Goal: Task Accomplishment & Management: Manage account settings

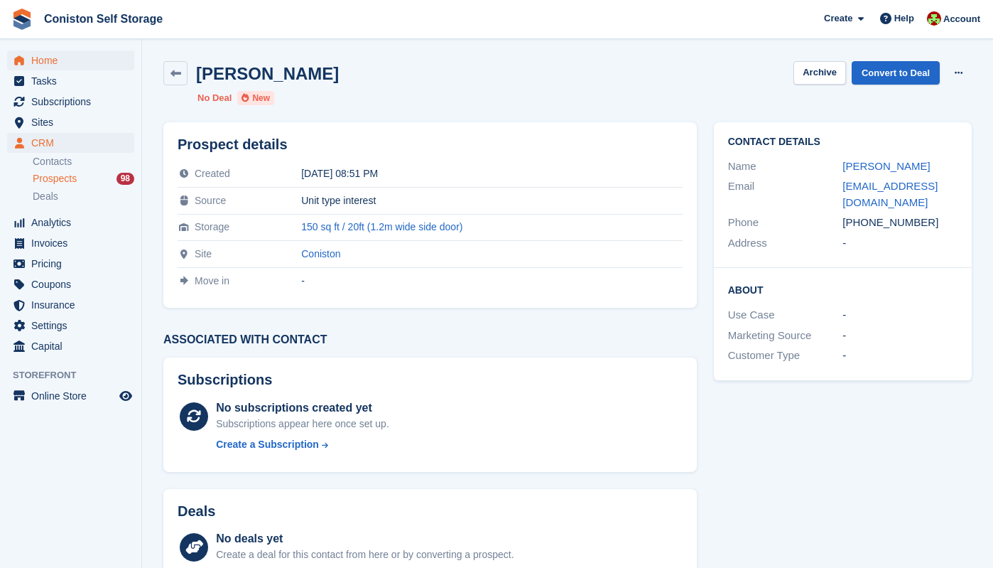
click at [48, 59] on span "Home" at bounding box center [73, 60] width 85 height 20
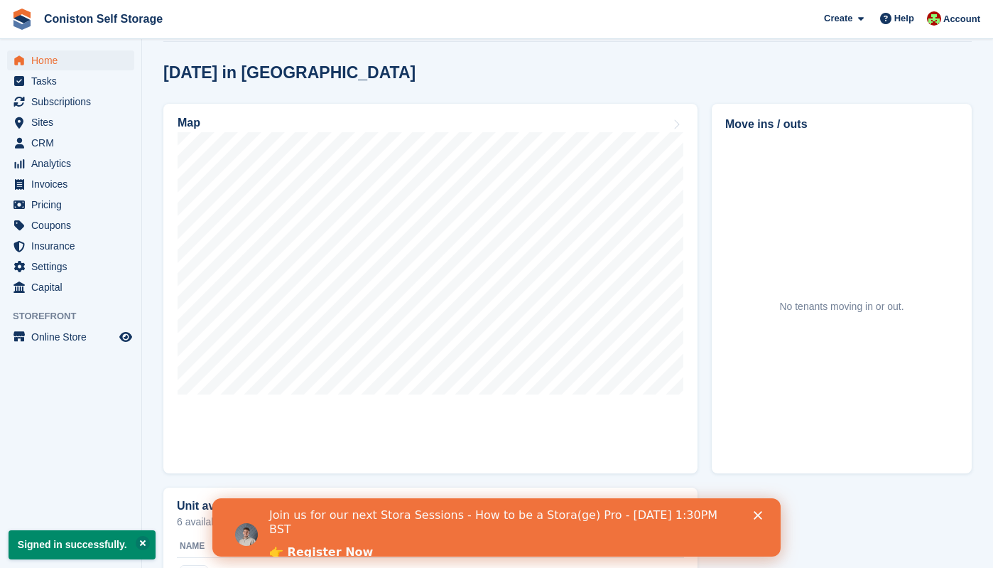
scroll to position [360, 0]
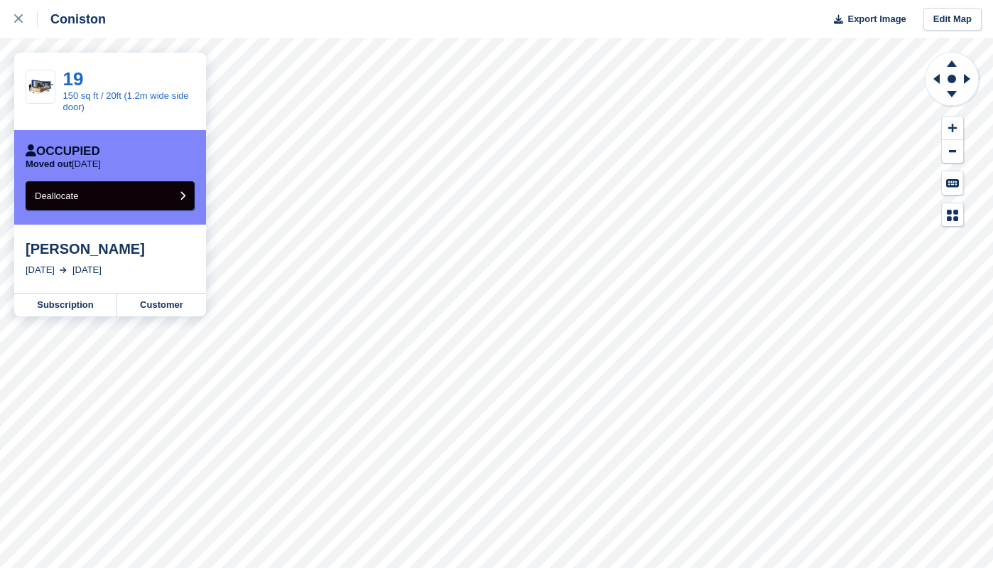
click at [182, 195] on icon "submit" at bounding box center [183, 195] width 6 height 9
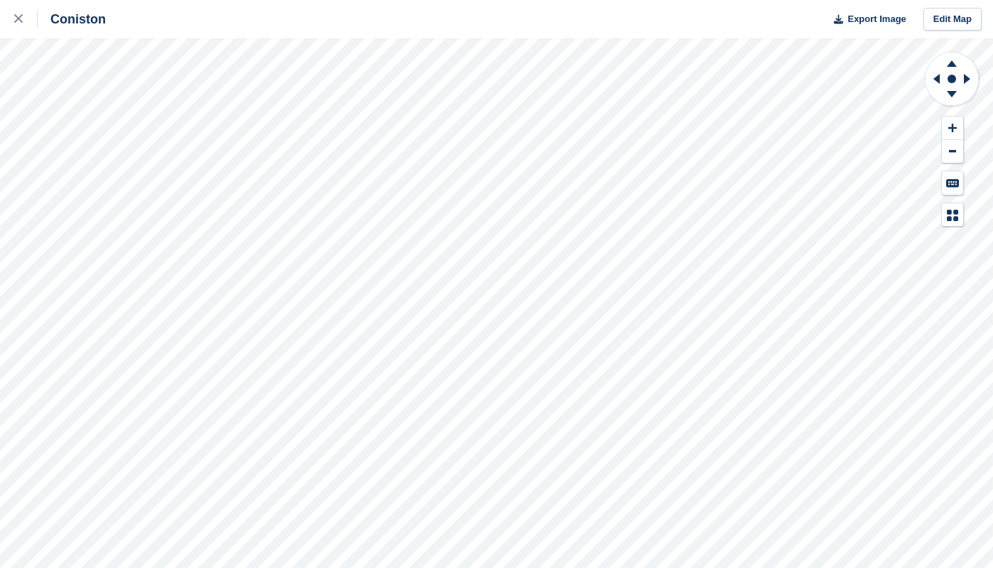
click at [71, 18] on div "Coniston" at bounding box center [72, 19] width 68 height 17
click at [18, 21] on icon at bounding box center [18, 18] width 9 height 9
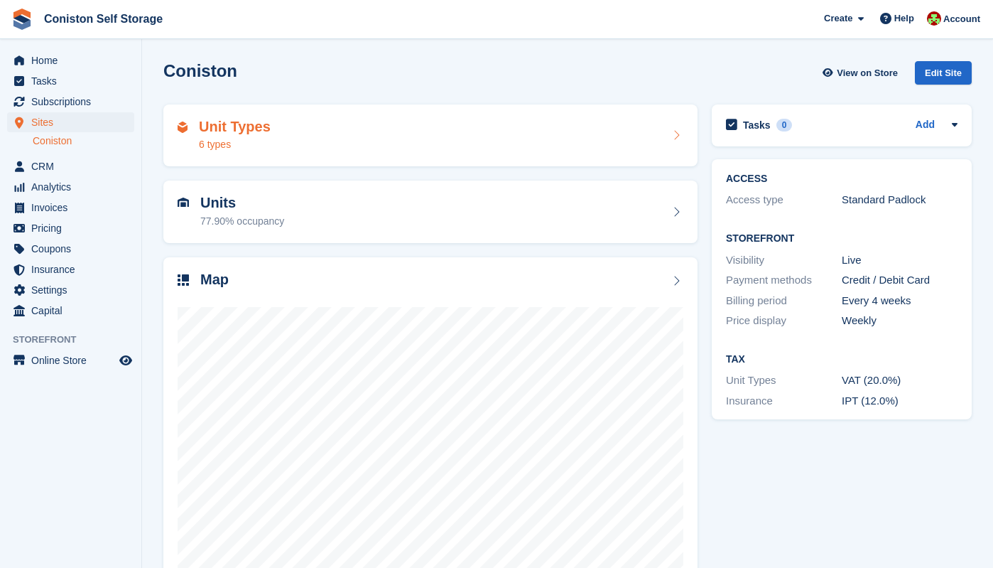
click at [252, 140] on div "6 types" at bounding box center [235, 144] width 72 height 15
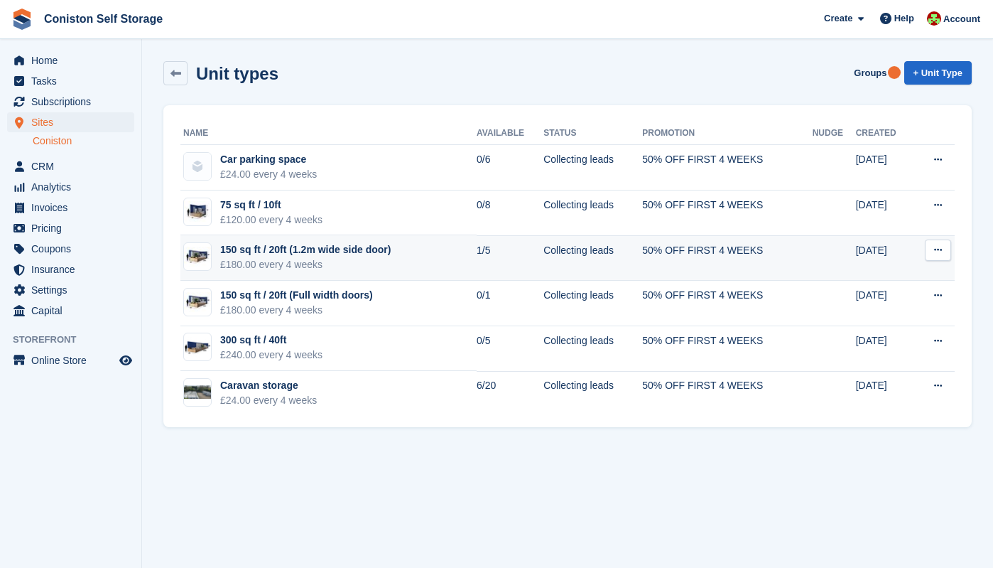
click at [937, 250] on icon at bounding box center [938, 249] width 8 height 9
click at [858, 276] on p "Edit unit type" at bounding box center [883, 278] width 124 height 18
click at [583, 259] on td "Collecting leads" at bounding box center [593, 257] width 99 height 45
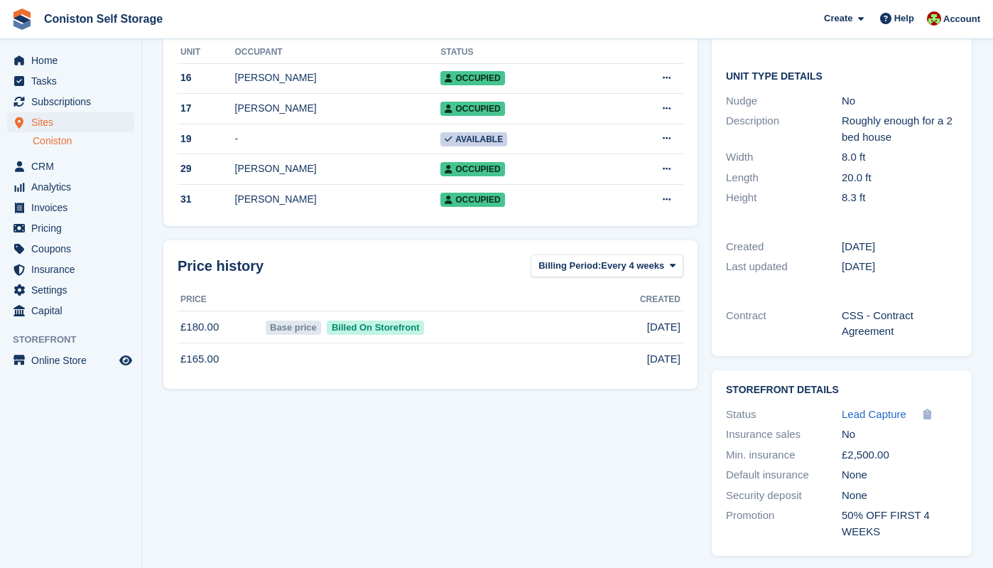
scroll to position [219, 0]
click at [668, 141] on icon at bounding box center [667, 138] width 8 height 9
click at [578, 435] on div "Occupancy Current percentage of all currently allocated units of this unit type…" at bounding box center [430, 220] width 549 height 683
click at [929, 409] on icon at bounding box center [928, 414] width 8 height 11
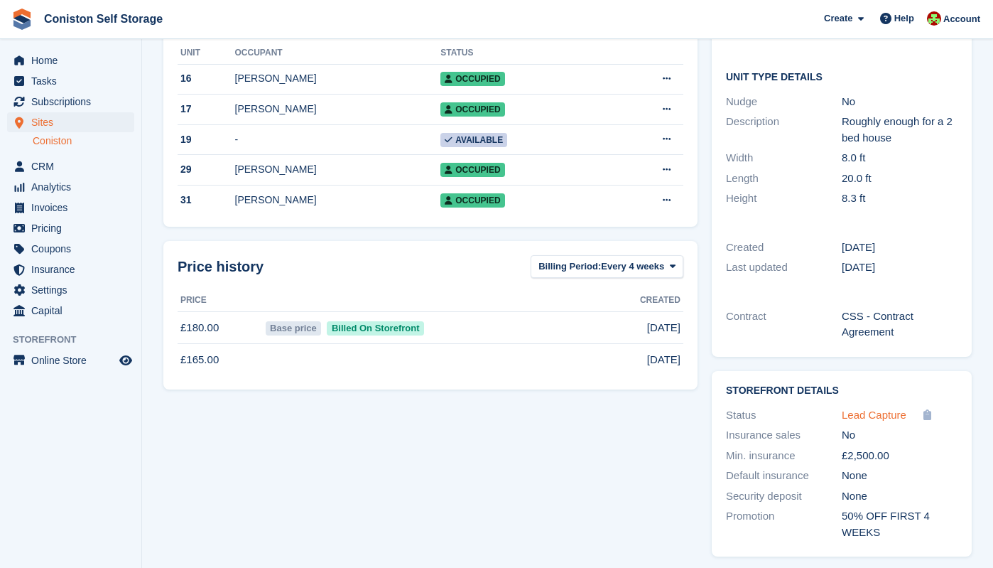
click at [872, 411] on span "Lead Capture" at bounding box center [874, 415] width 65 height 12
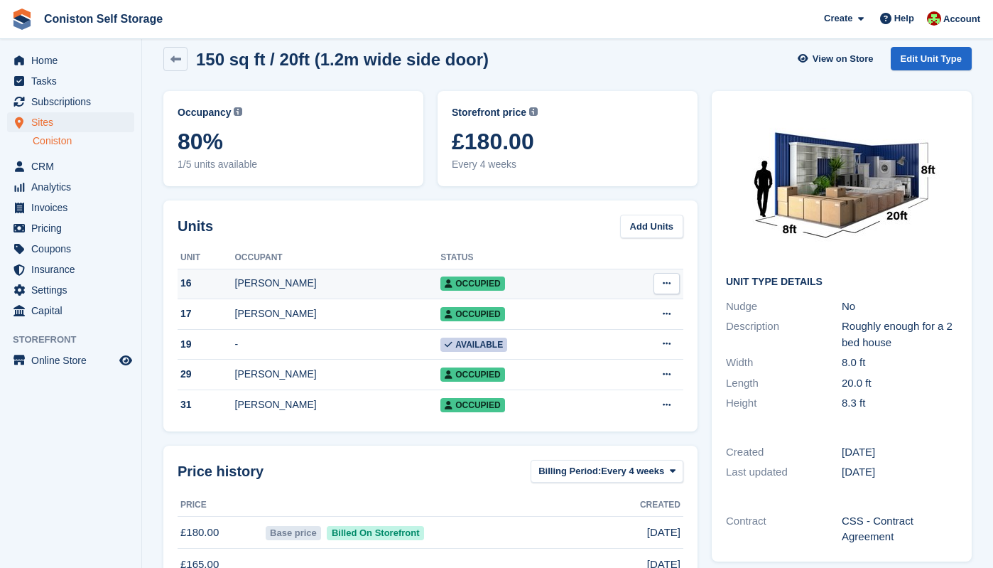
scroll to position [18, 0]
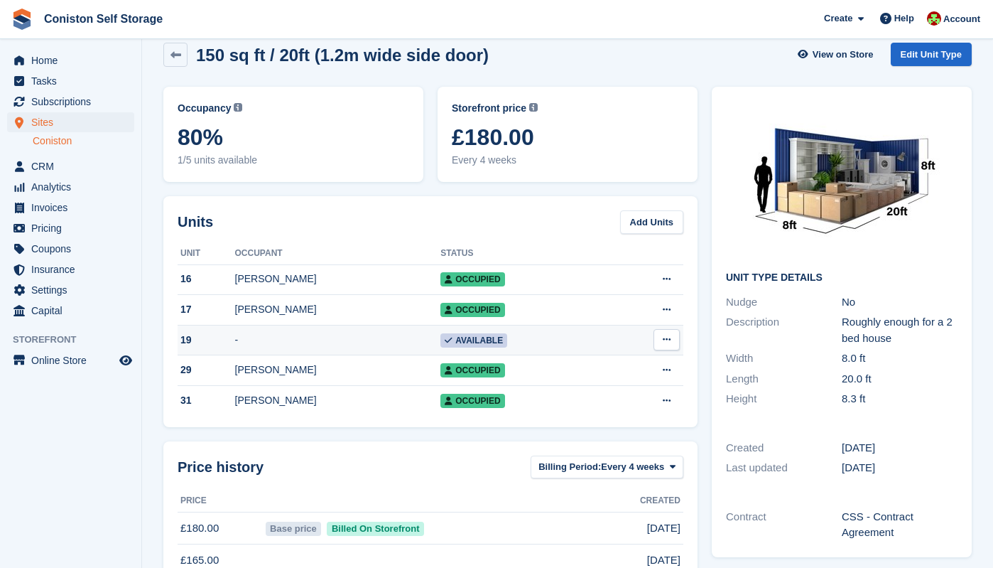
click at [205, 337] on div "19" at bounding box center [207, 340] width 58 height 15
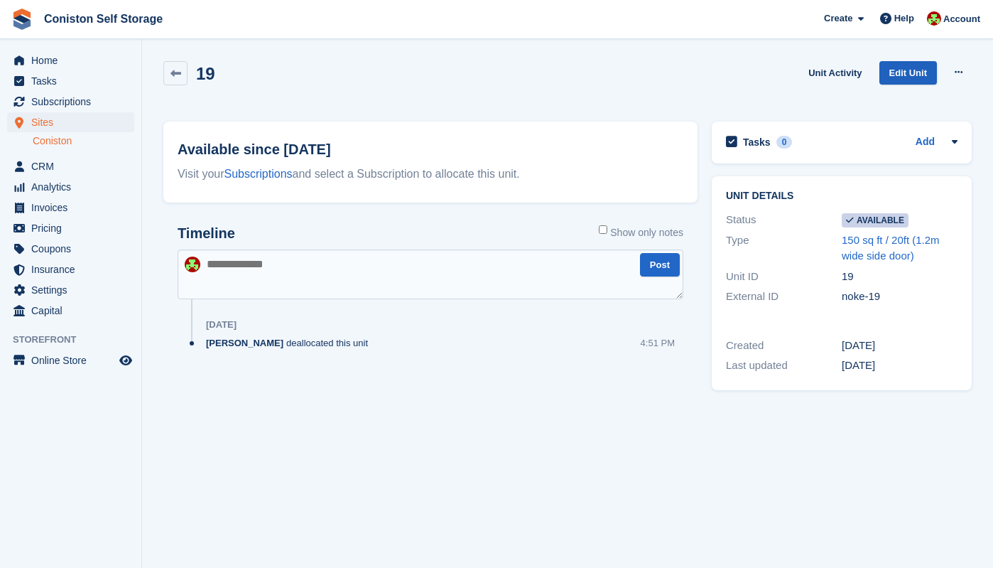
click at [900, 70] on link "Edit Unit" at bounding box center [909, 72] width 58 height 23
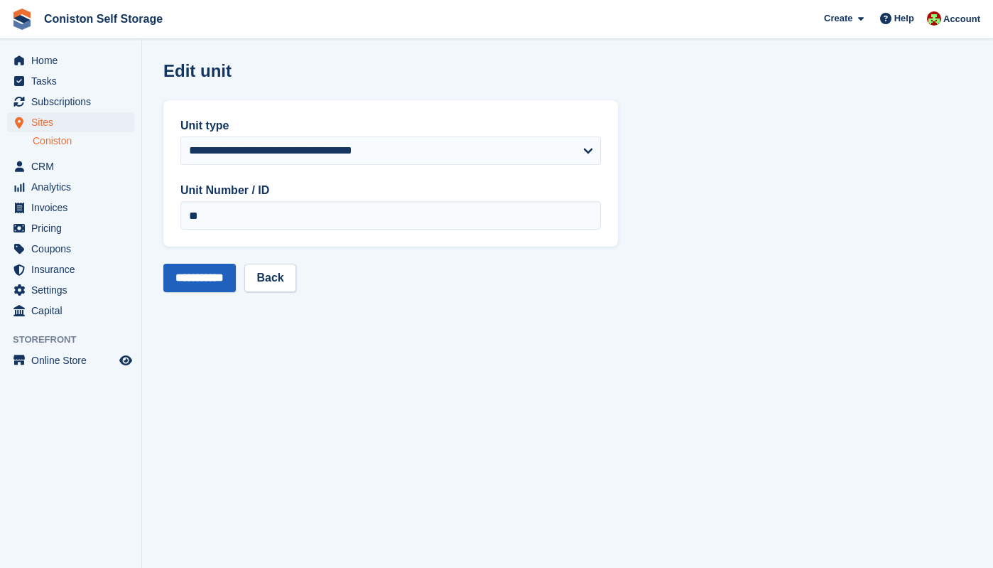
click at [220, 274] on input "**********" at bounding box center [199, 278] width 72 height 28
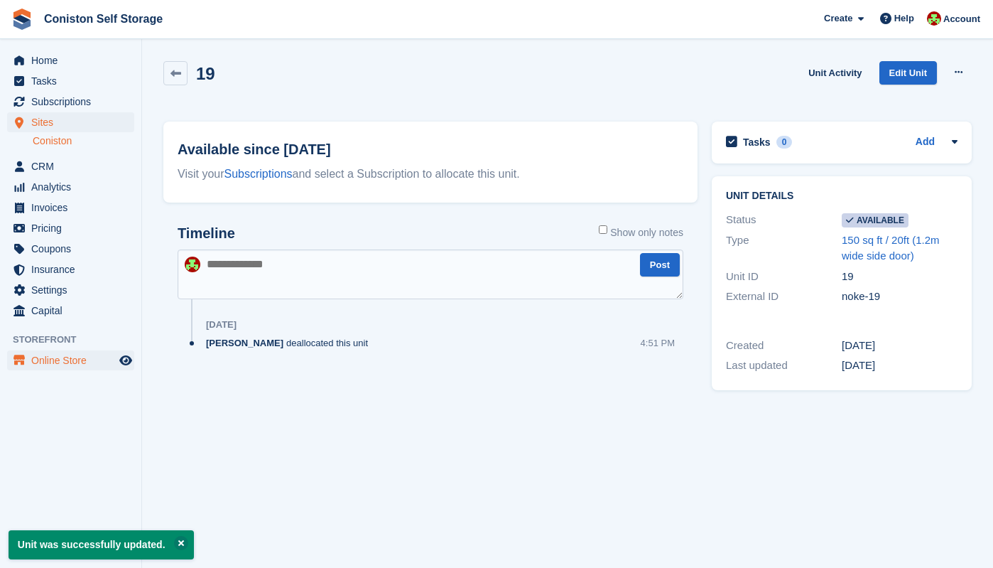
click at [86, 362] on span "Online Store" at bounding box center [73, 360] width 85 height 20
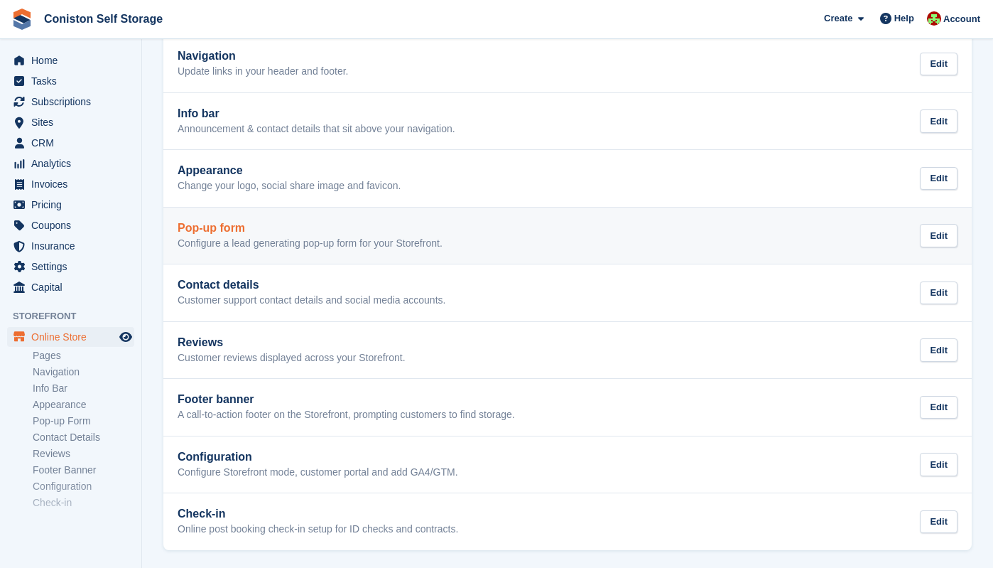
scroll to position [139, 0]
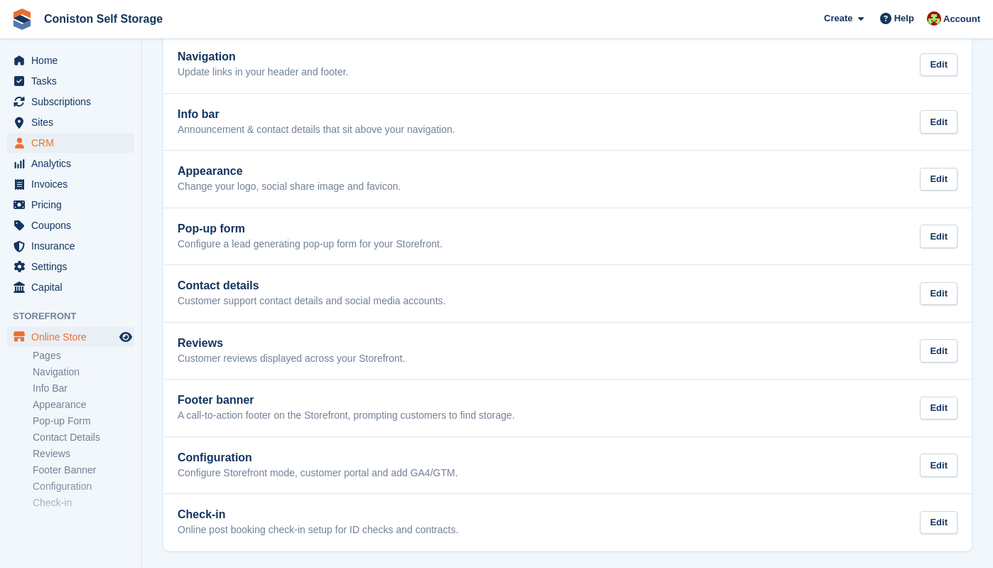
click at [45, 143] on span "CRM" at bounding box center [73, 143] width 85 height 20
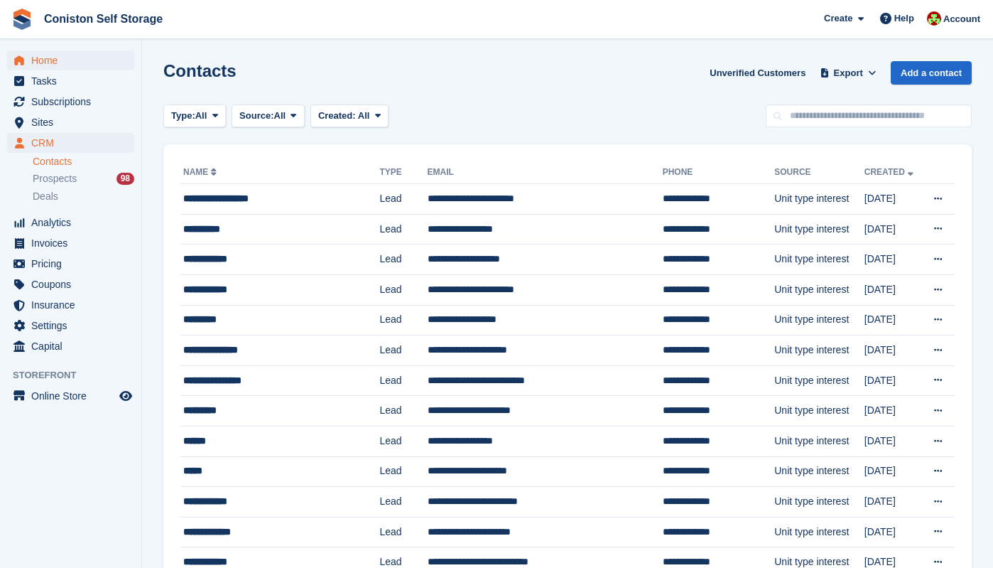
click at [45, 56] on span "Home" at bounding box center [73, 60] width 85 height 20
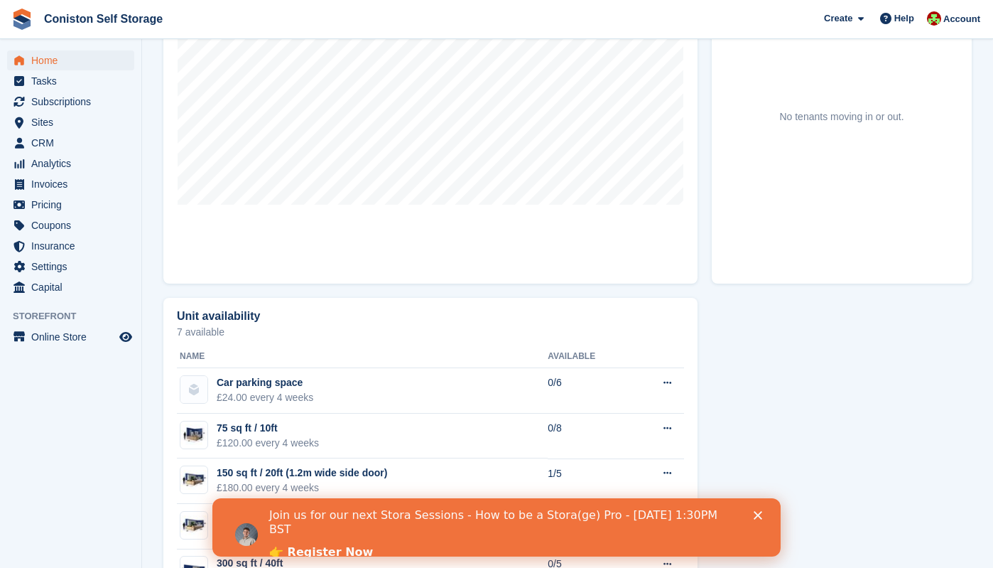
scroll to position [551, 0]
click at [756, 513] on polygon "Close" at bounding box center [758, 515] width 9 height 9
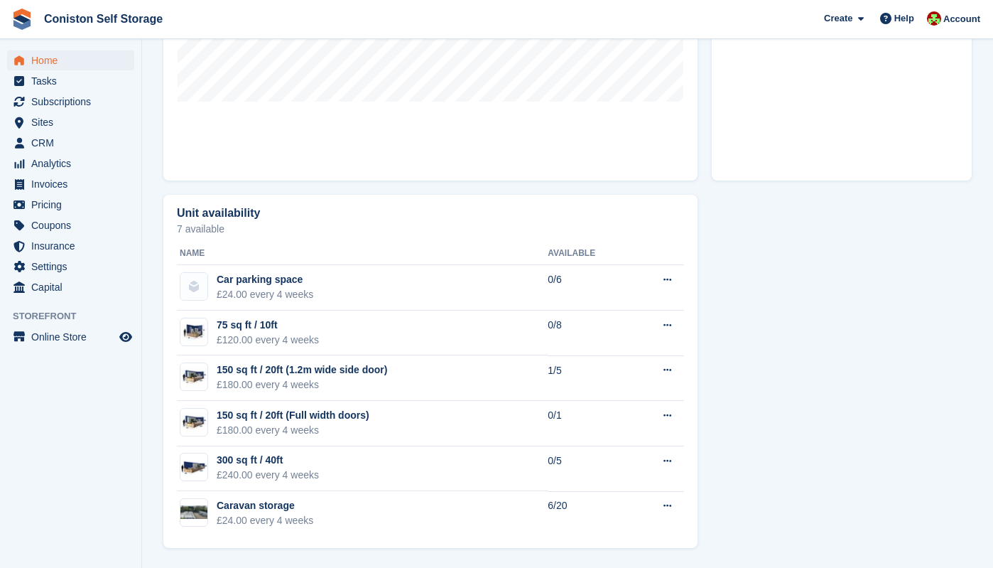
scroll to position [652, 0]
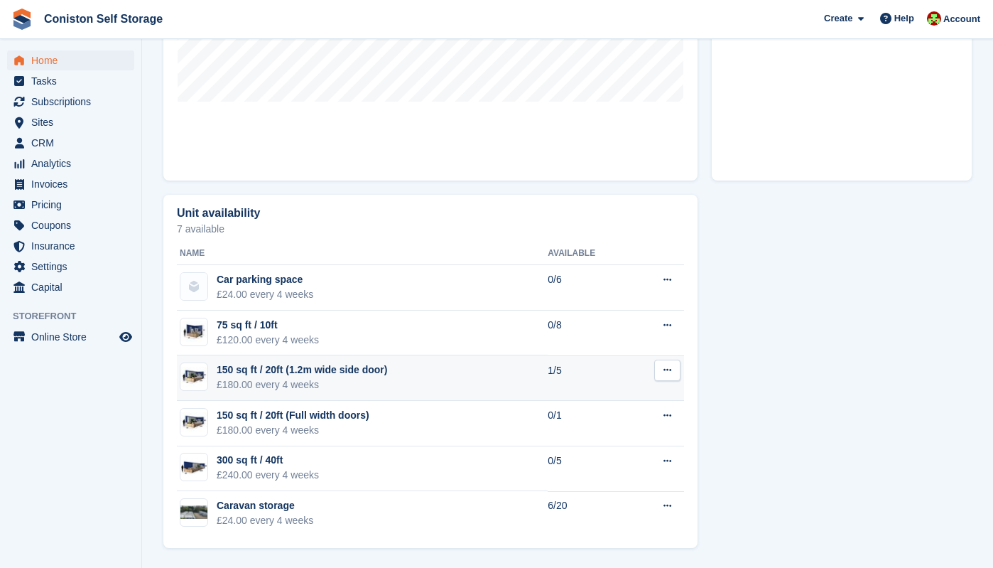
click at [673, 368] on button at bounding box center [667, 370] width 26 height 21
click at [583, 414] on p "View on Store" at bounding box center [613, 416] width 124 height 18
click at [586, 401] on p "Edit unit type" at bounding box center [613, 398] width 124 height 18
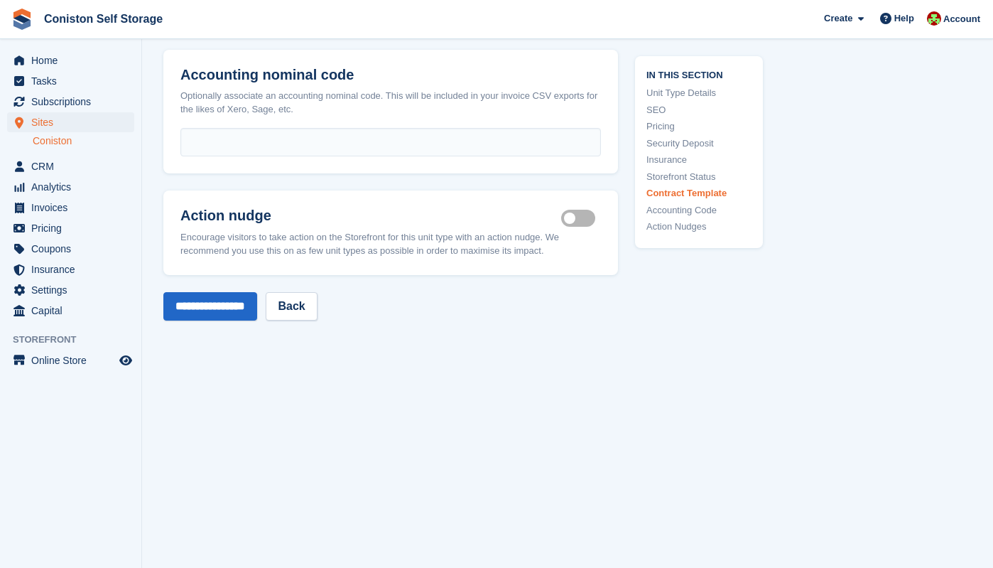
scroll to position [2508, 0]
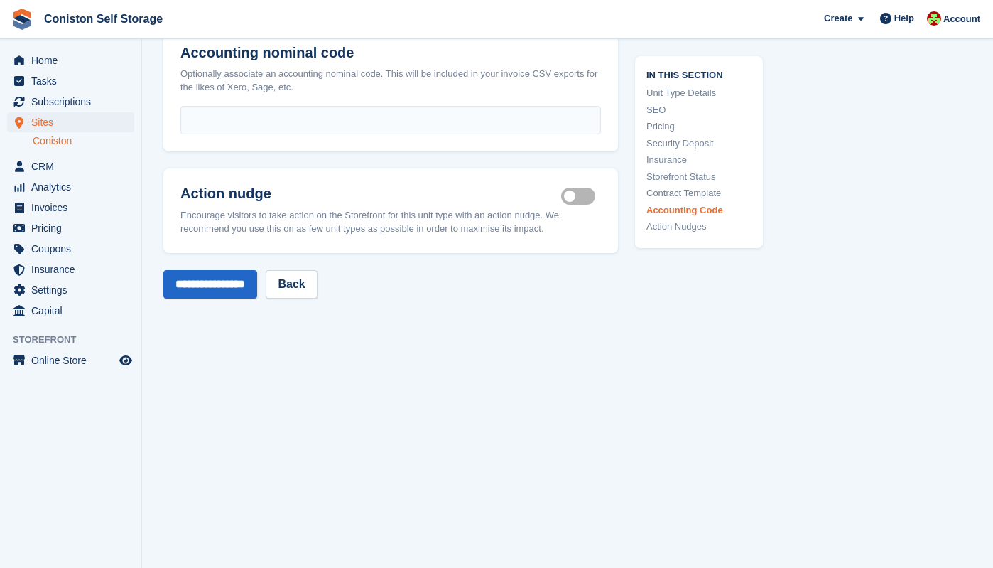
click at [657, 109] on link "SEO" at bounding box center [699, 109] width 105 height 14
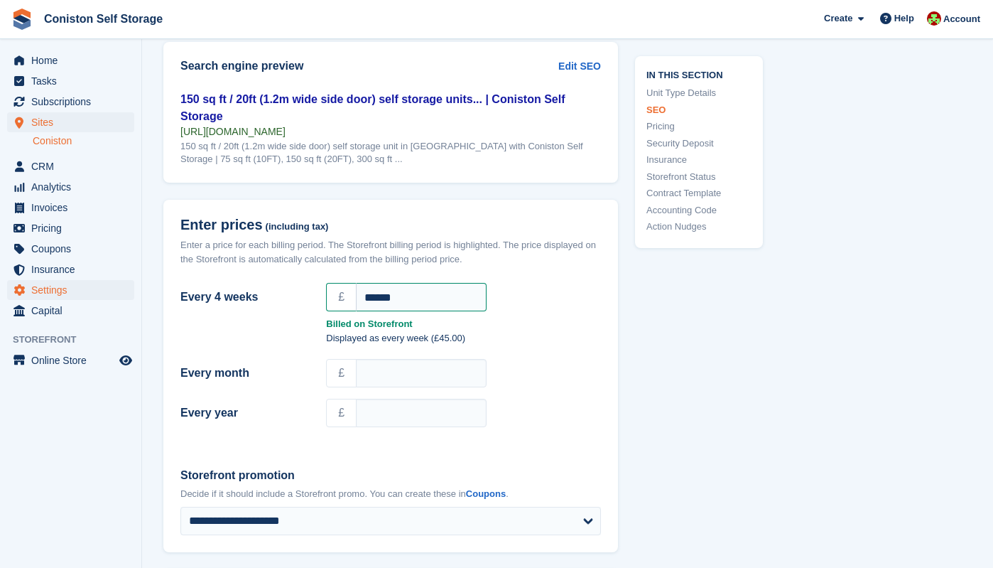
click at [65, 289] on span "Settings" at bounding box center [73, 290] width 85 height 20
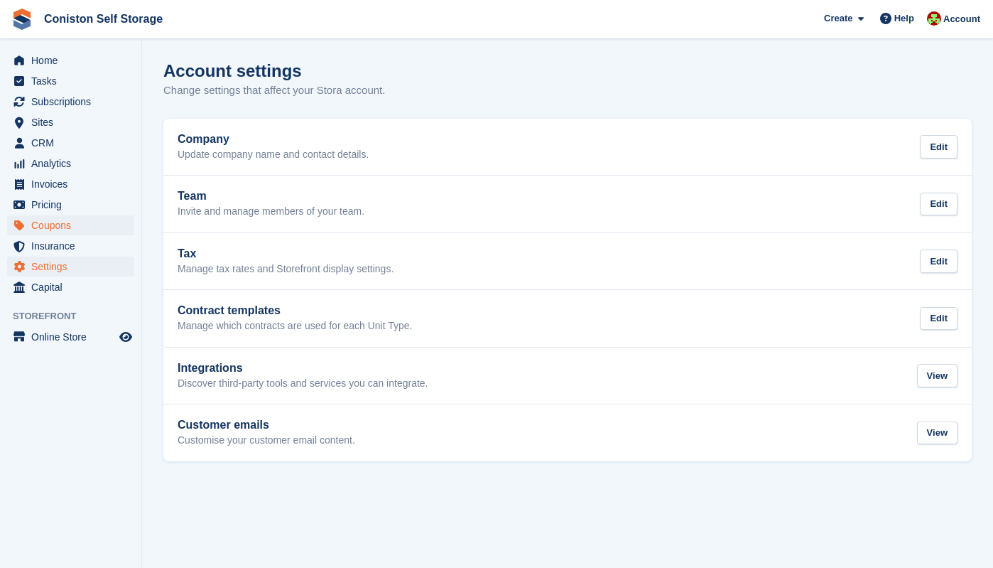
click at [47, 229] on span "Coupons" at bounding box center [73, 225] width 85 height 20
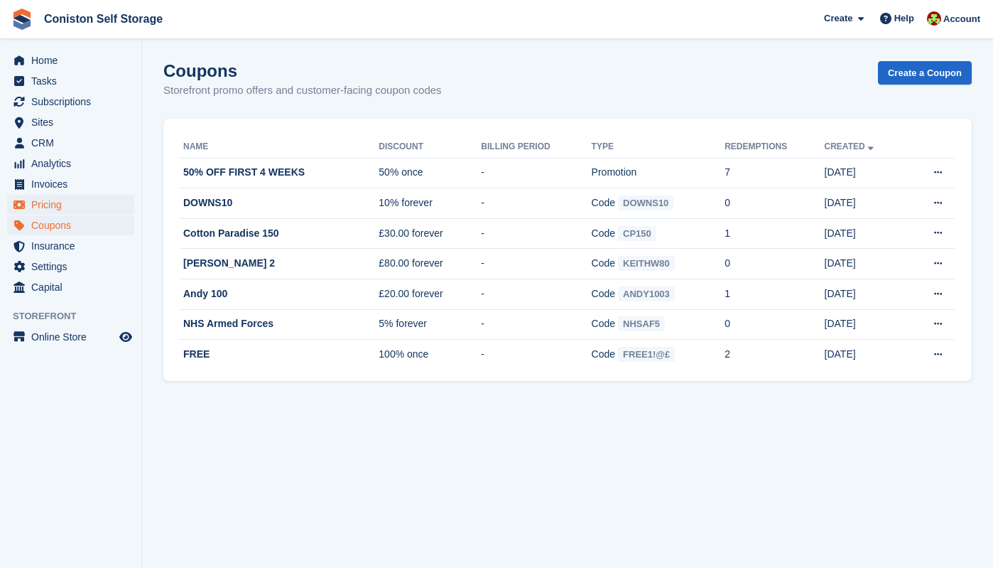
click at [45, 207] on span "Pricing" at bounding box center [73, 205] width 85 height 20
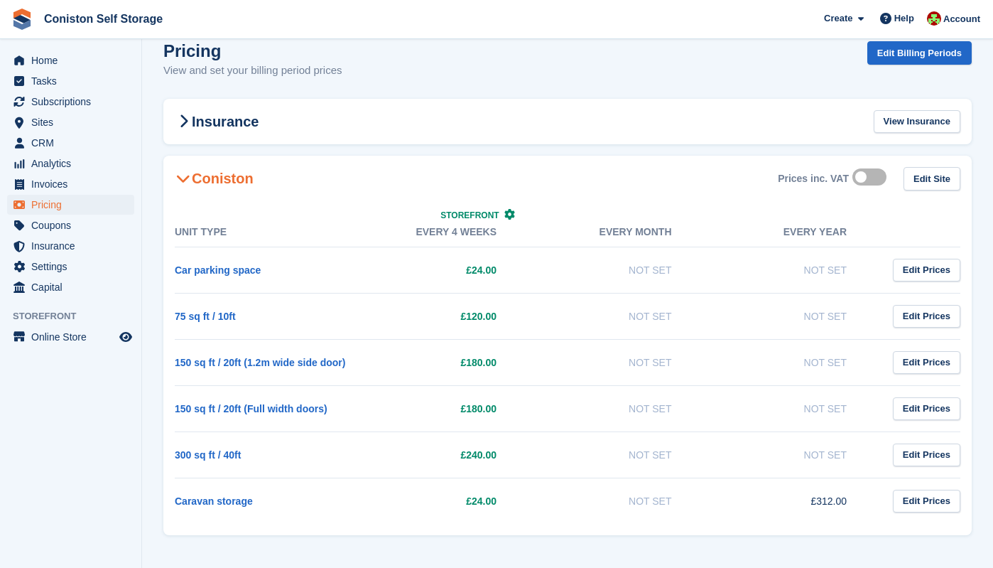
scroll to position [42, 0]
click at [283, 357] on link "150 sq ft / 20ft (1.2m wide side door)" at bounding box center [260, 362] width 171 height 11
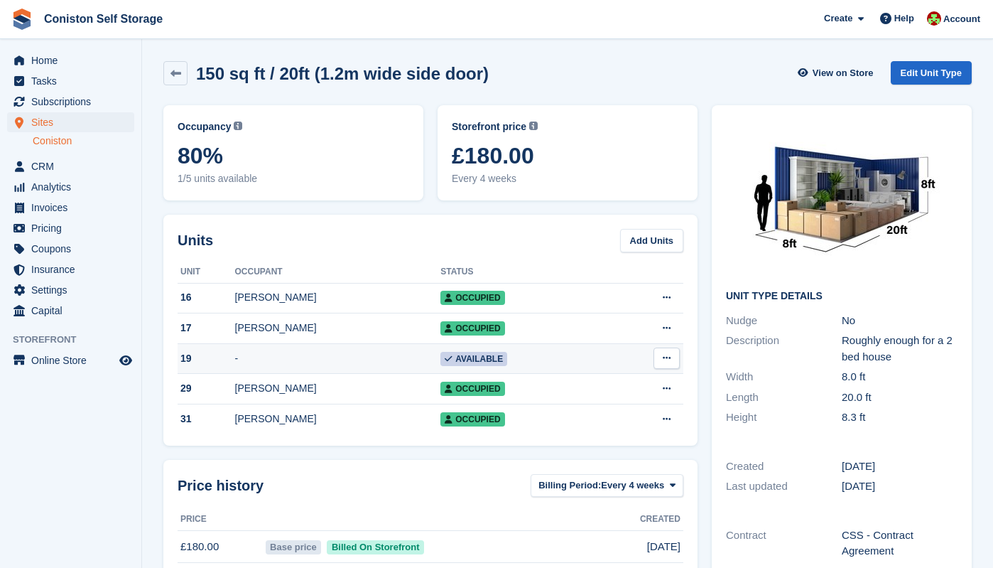
click at [463, 360] on span "Available" at bounding box center [474, 359] width 67 height 14
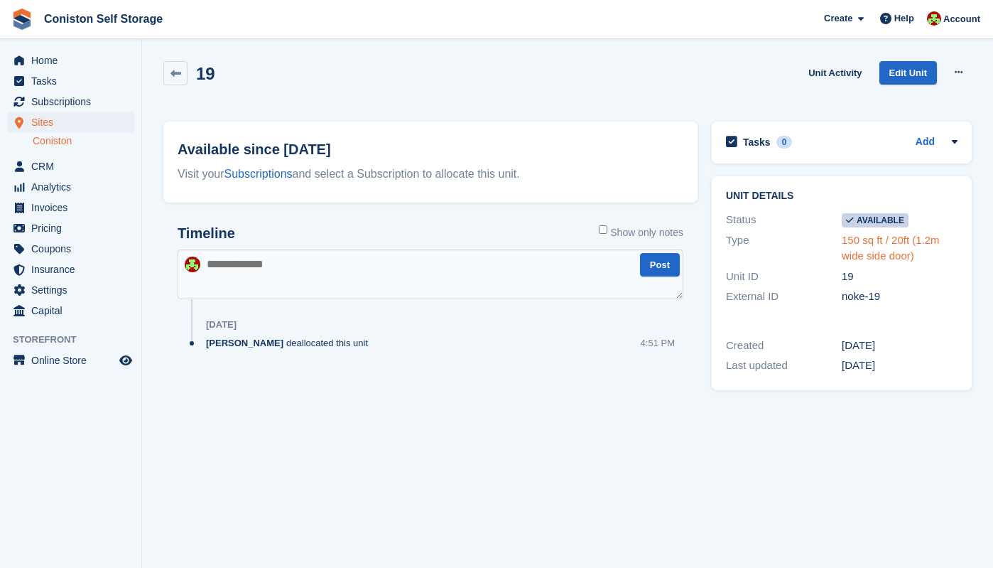
click at [874, 246] on link "150 sq ft / 20ft (1.2m wide side door)" at bounding box center [891, 248] width 98 height 28
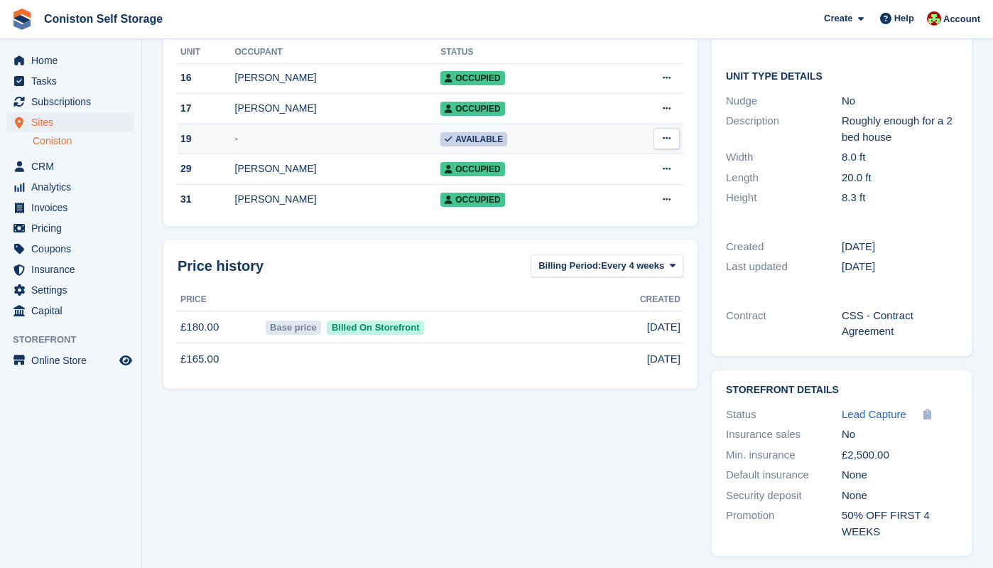
scroll to position [219, 0]
click at [885, 409] on span "Lead Capture" at bounding box center [874, 415] width 65 height 12
click at [743, 407] on div "Status" at bounding box center [784, 415] width 116 height 16
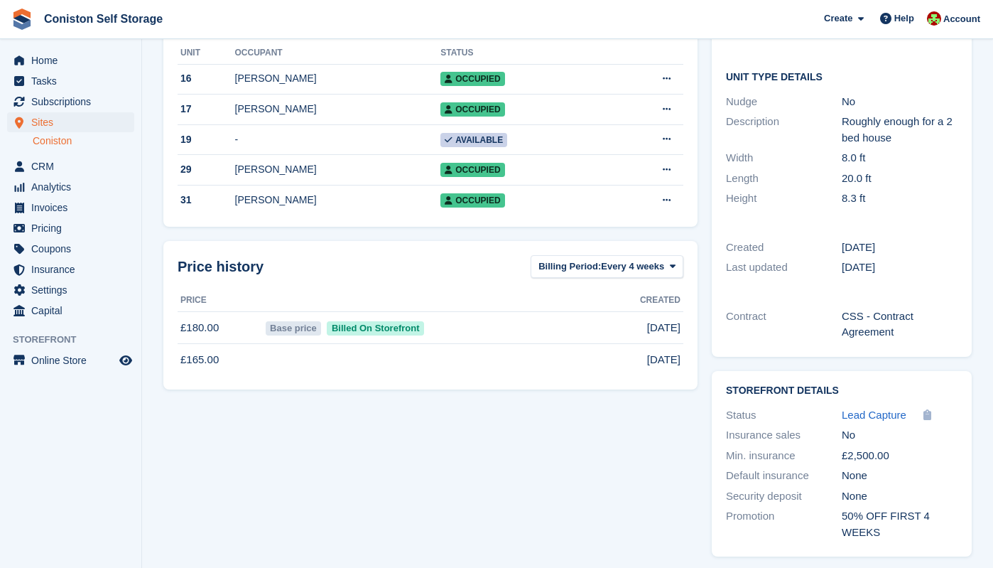
click at [367, 333] on span "Billed On Storefront" at bounding box center [375, 328] width 97 height 14
click at [669, 141] on icon at bounding box center [667, 138] width 8 height 9
click at [582, 171] on p "Edit unit" at bounding box center [612, 167] width 124 height 18
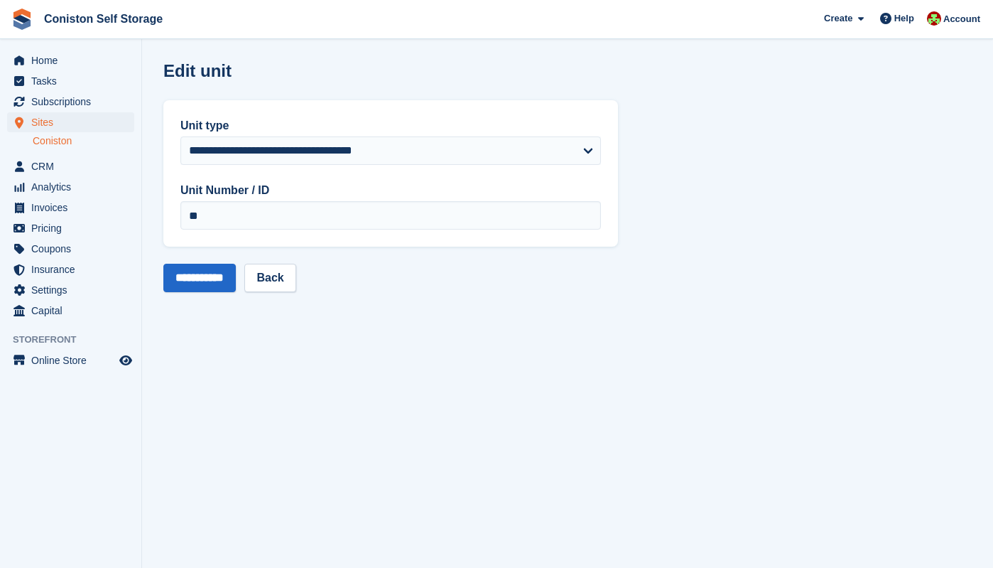
click at [315, 198] on label "Unit Number / ID" at bounding box center [390, 190] width 421 height 17
click at [315, 201] on input "**" at bounding box center [390, 215] width 421 height 28
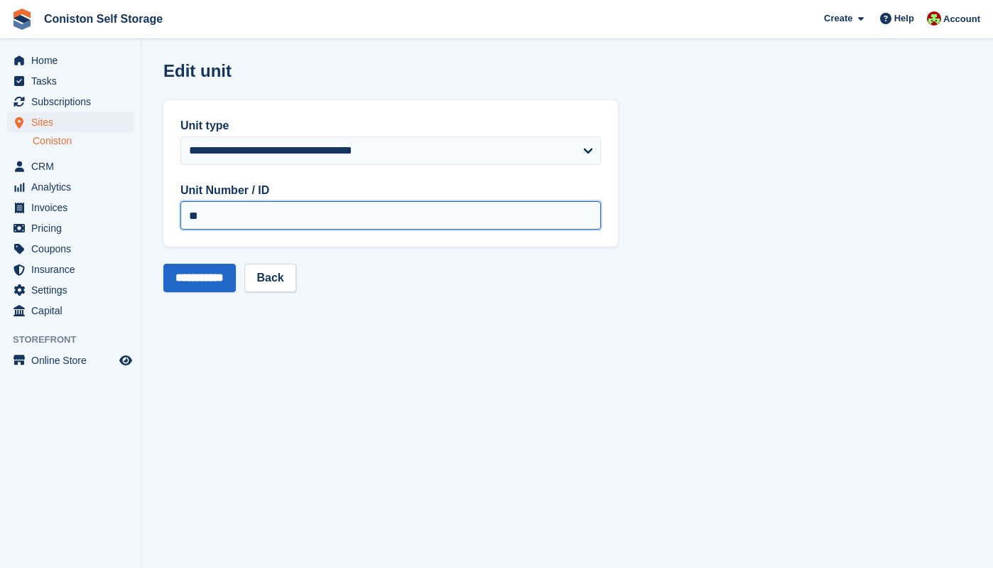
click at [220, 215] on input "**" at bounding box center [390, 215] width 421 height 28
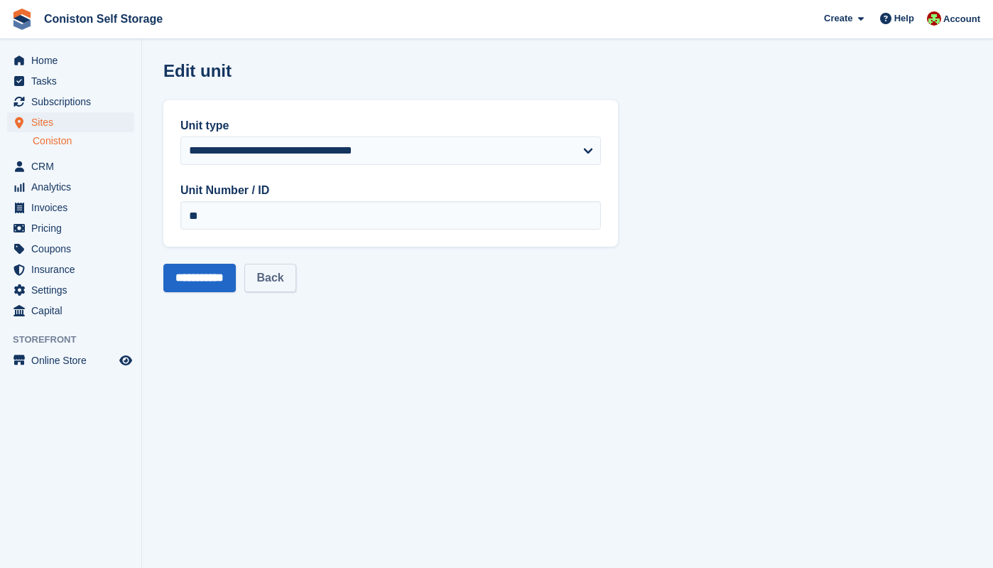
click at [281, 276] on link "Back" at bounding box center [269, 278] width 51 height 28
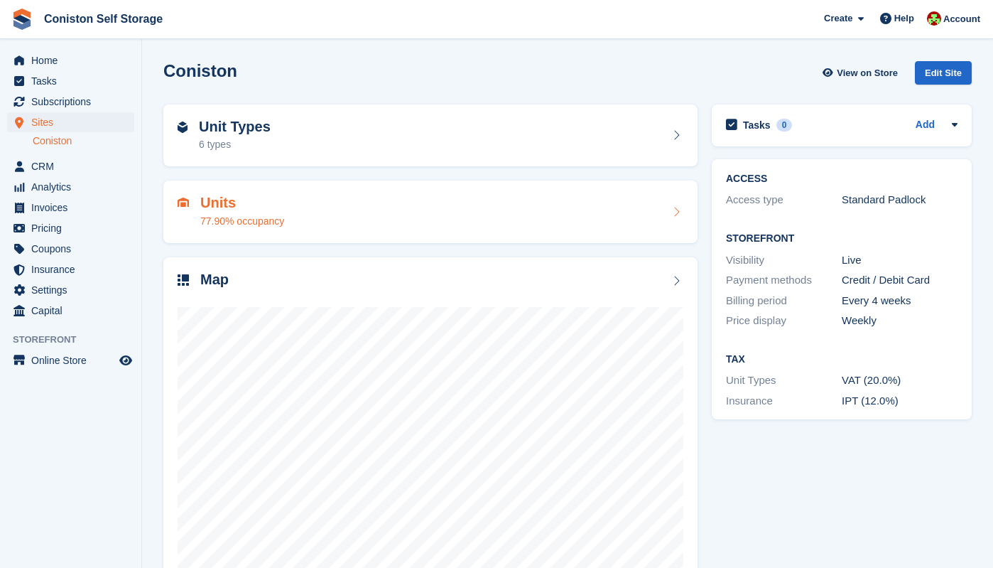
click at [225, 209] on h2 "Units" at bounding box center [242, 203] width 84 height 16
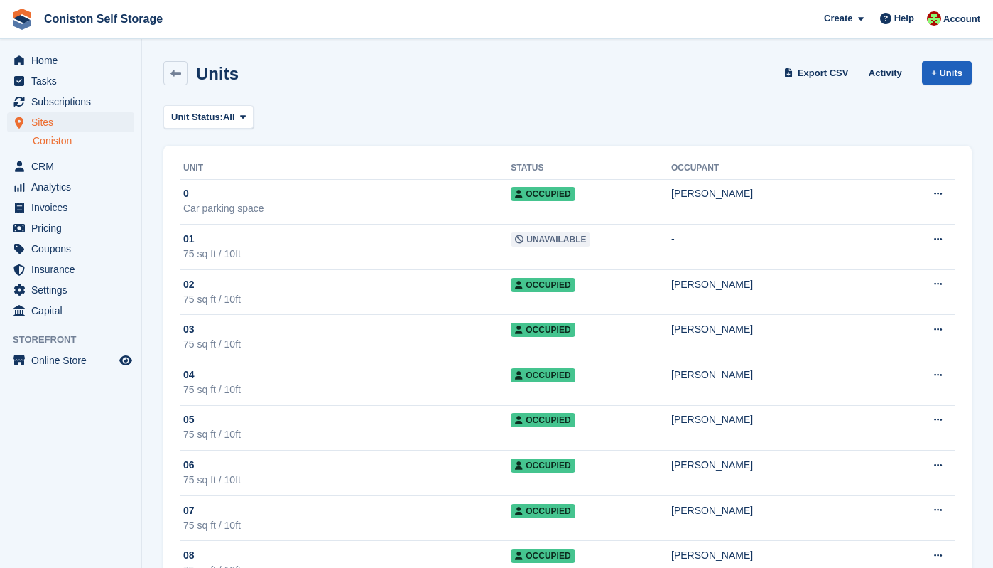
click at [946, 70] on link "+ Units" at bounding box center [947, 72] width 50 height 23
click at [40, 185] on span "Analytics" at bounding box center [73, 187] width 85 height 20
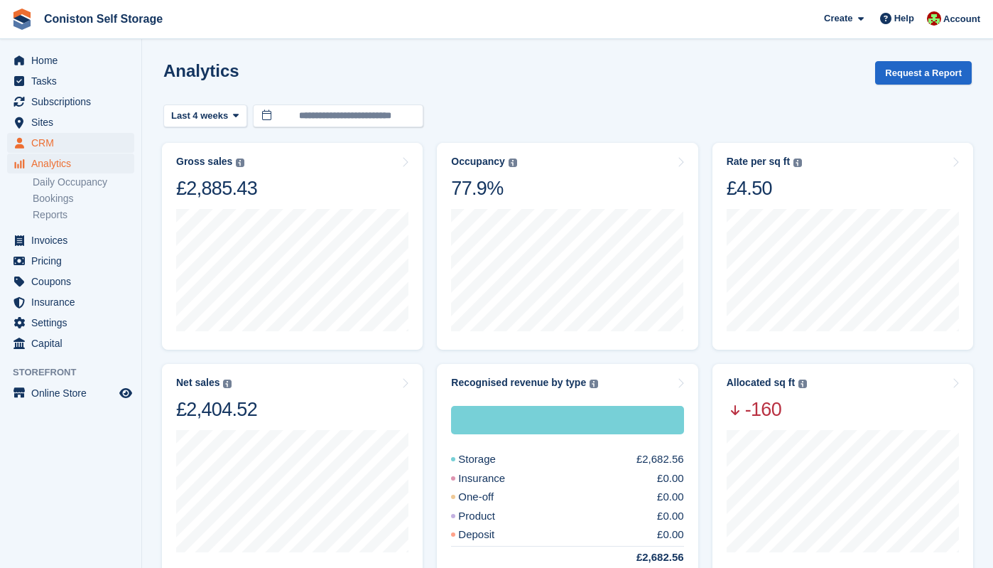
click at [48, 140] on span "CRM" at bounding box center [73, 143] width 85 height 20
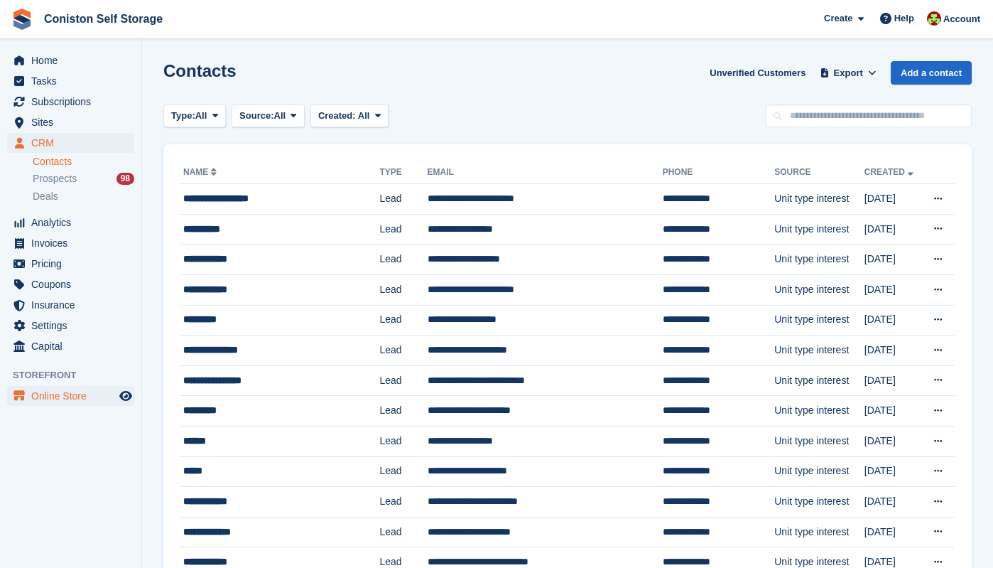
click at [72, 391] on span "Online Store" at bounding box center [73, 396] width 85 height 20
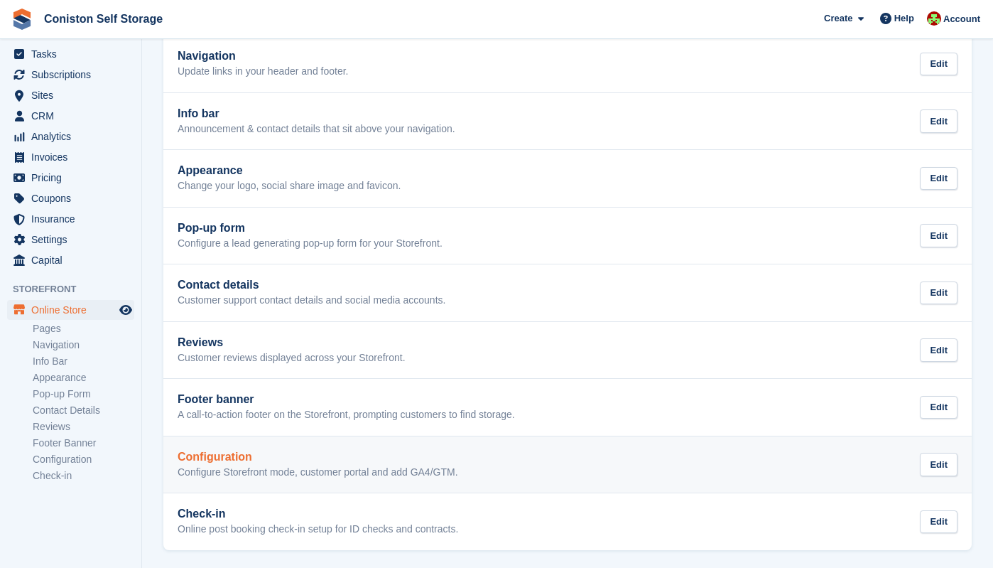
scroll to position [139, 0]
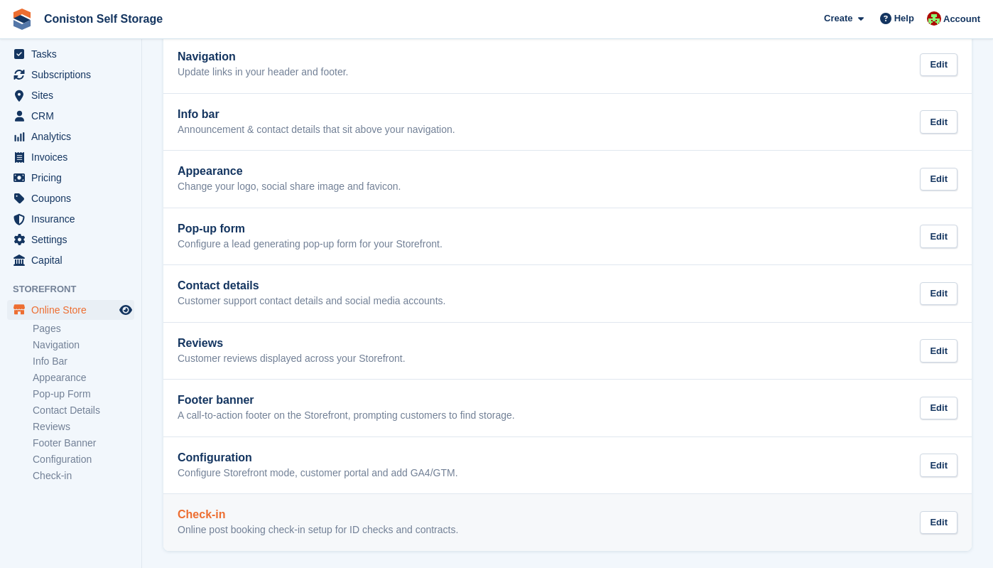
click at [258, 524] on p "Online post booking check-in setup for ID checks and contracts." at bounding box center [318, 530] width 281 height 13
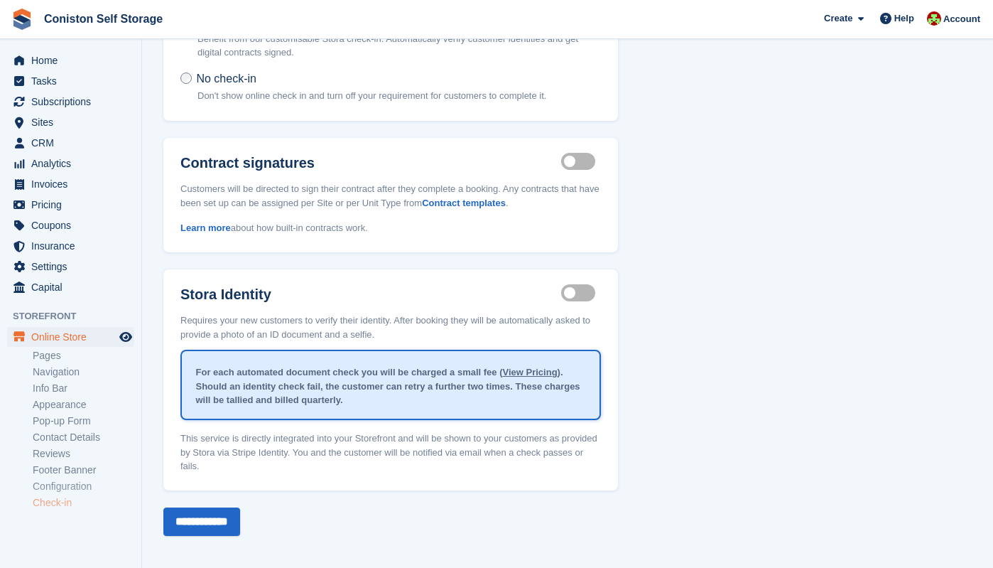
scroll to position [136, 0]
click at [79, 487] on link "Configuration" at bounding box center [84, 486] width 102 height 13
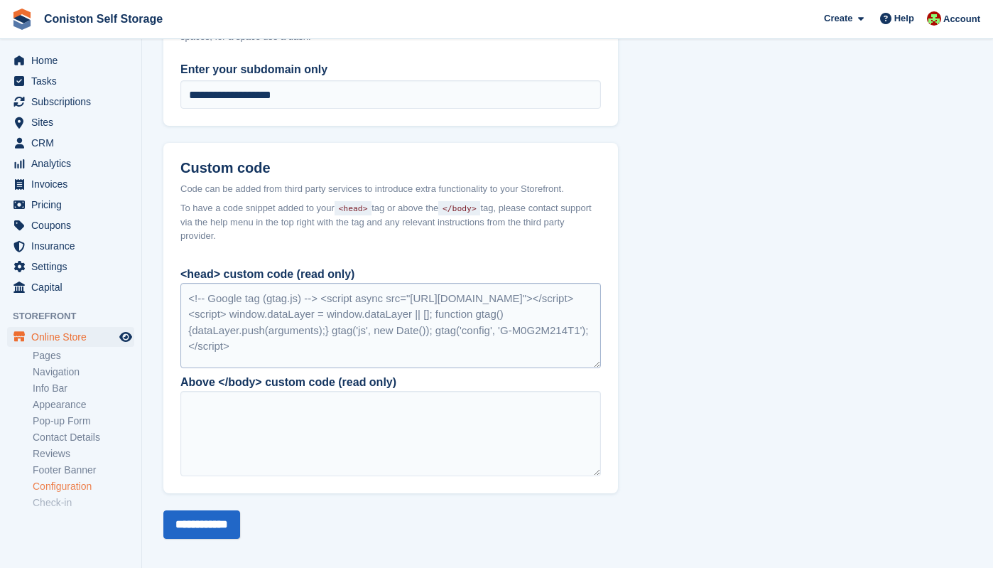
scroll to position [986, 0]
click at [42, 63] on span "Home" at bounding box center [73, 60] width 85 height 20
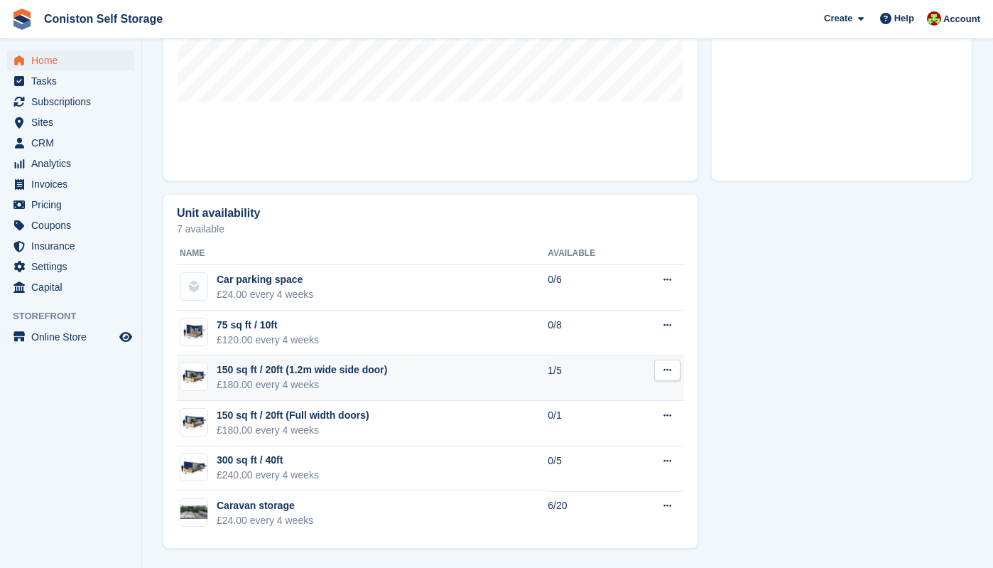
scroll to position [652, 0]
click at [555, 374] on td "1/5" at bounding box center [590, 377] width 84 height 45
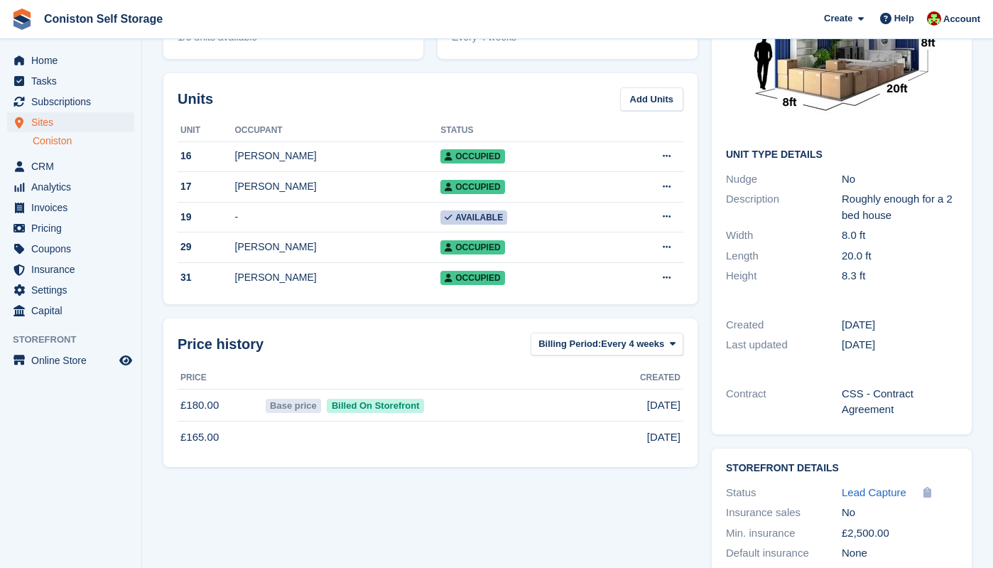
scroll to position [142, 0]
click at [619, 349] on span "Every 4 weeks" at bounding box center [632, 343] width 63 height 14
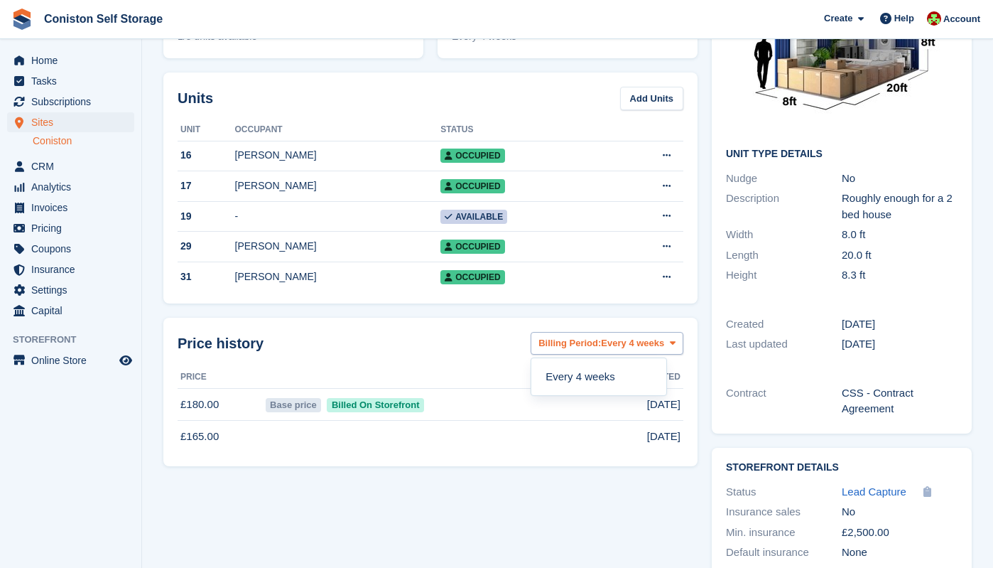
click at [619, 349] on span "Every 4 weeks" at bounding box center [632, 343] width 63 height 14
click at [676, 345] on span at bounding box center [672, 342] width 11 height 11
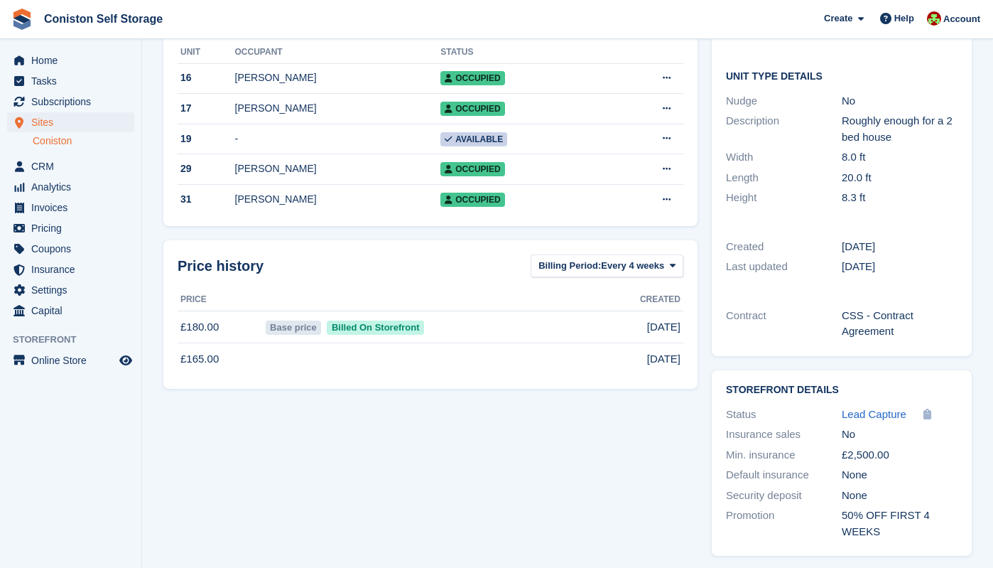
scroll to position [219, 0]
click at [58, 338] on span "Storefront" at bounding box center [77, 340] width 129 height 14
click at [54, 360] on span "Online Store" at bounding box center [73, 360] width 85 height 20
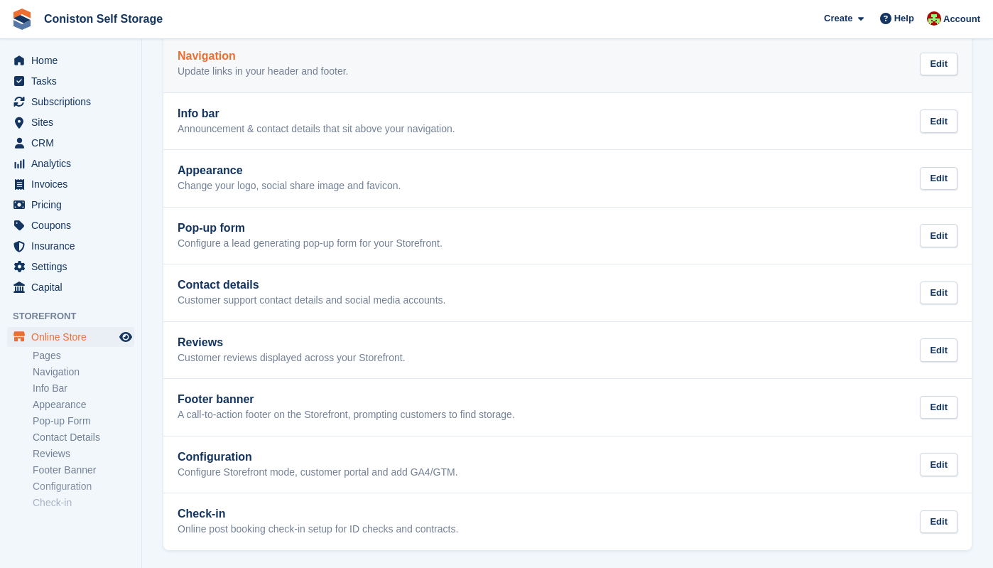
scroll to position [139, 0]
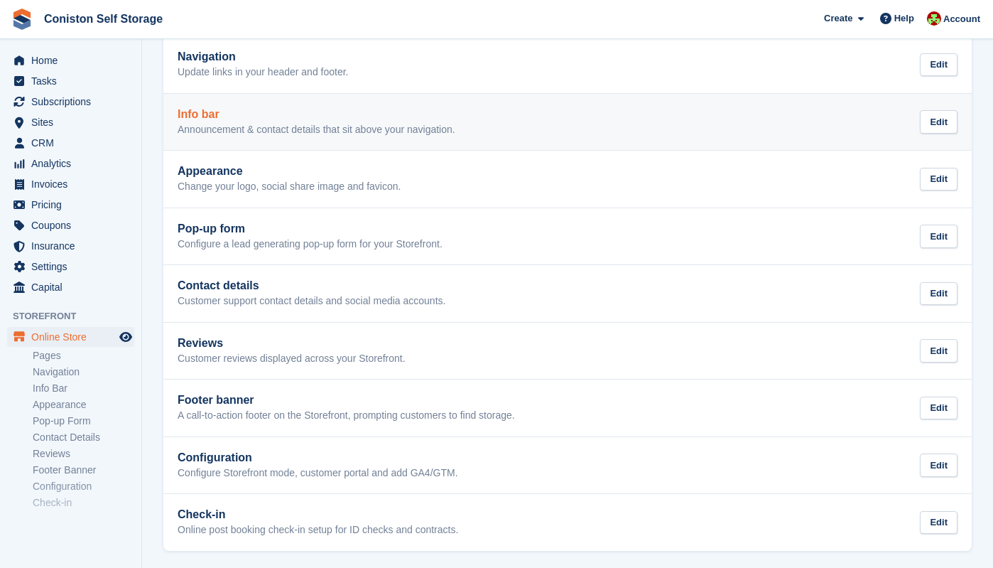
click at [262, 121] on div "Info bar Announcement & contact details that sit above your navigation." at bounding box center [317, 122] width 278 height 28
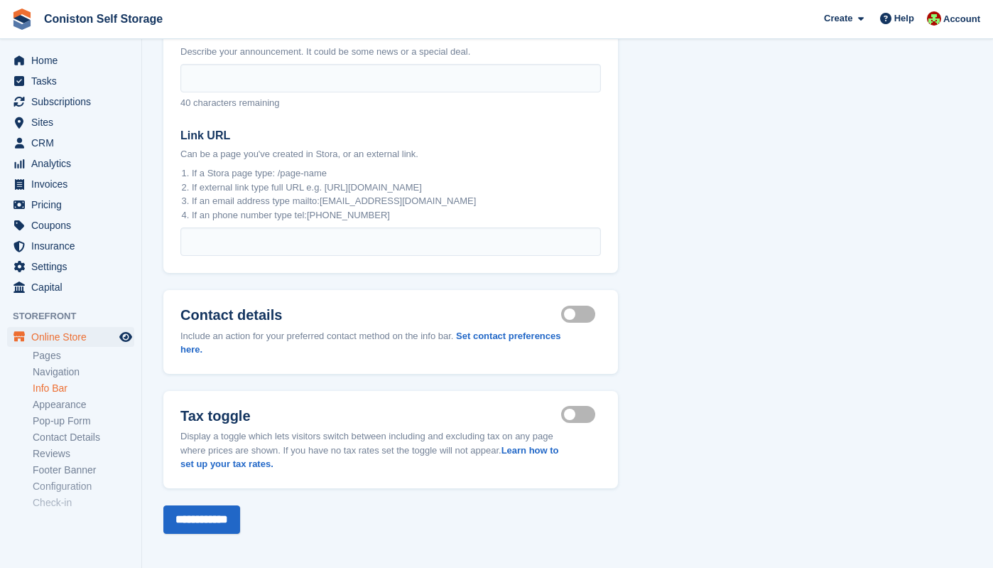
scroll to position [163, 0]
click at [75, 369] on link "Navigation" at bounding box center [84, 371] width 102 height 13
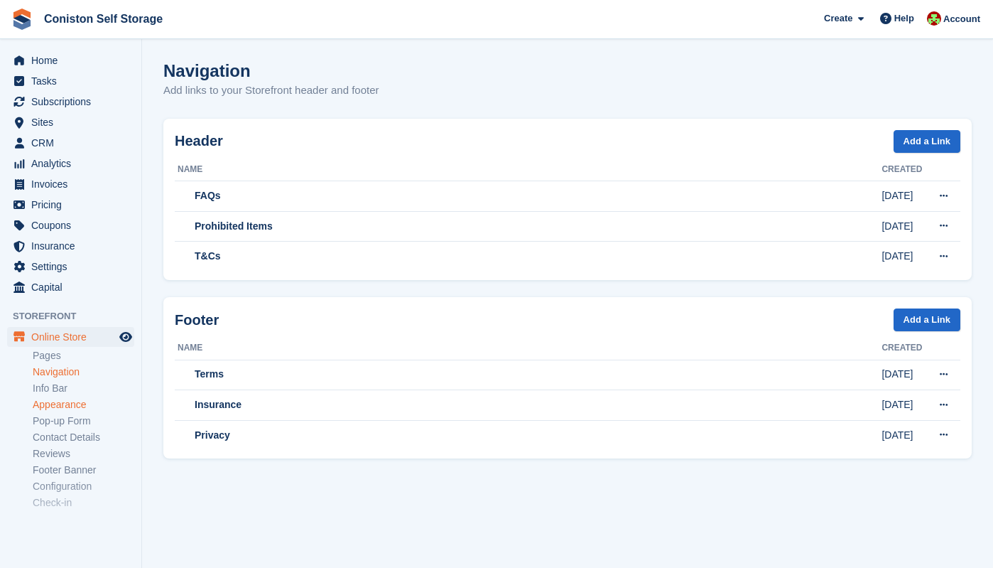
click at [77, 401] on link "Appearance" at bounding box center [84, 404] width 102 height 13
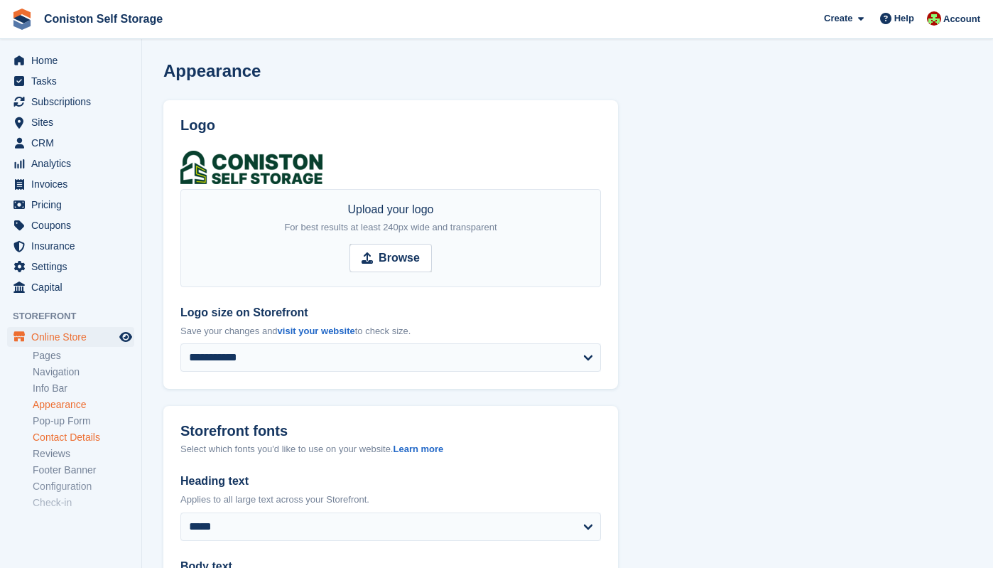
click at [73, 432] on link "Contact Details" at bounding box center [84, 437] width 102 height 13
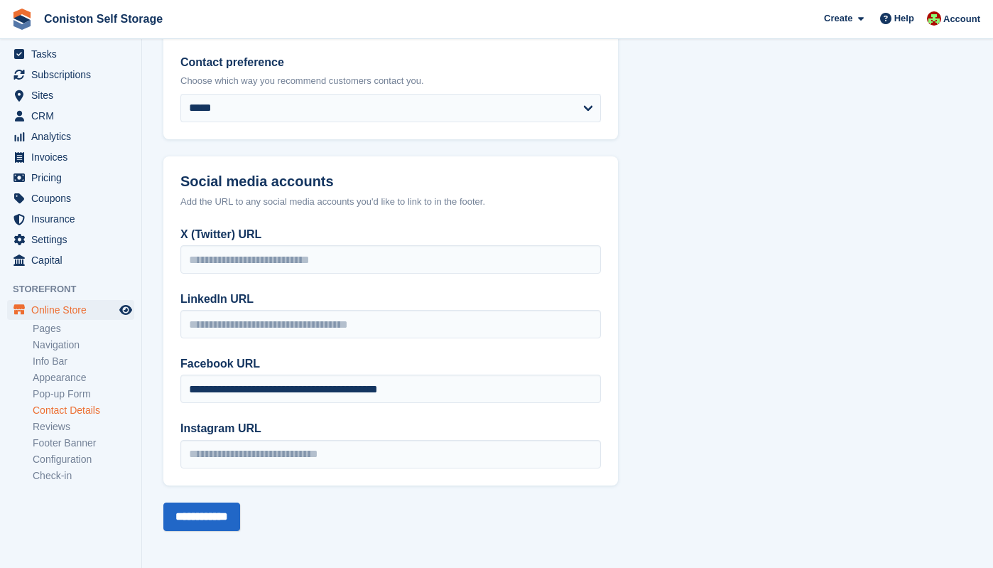
scroll to position [244, 0]
click at [39, 259] on span "Capital" at bounding box center [73, 260] width 85 height 20
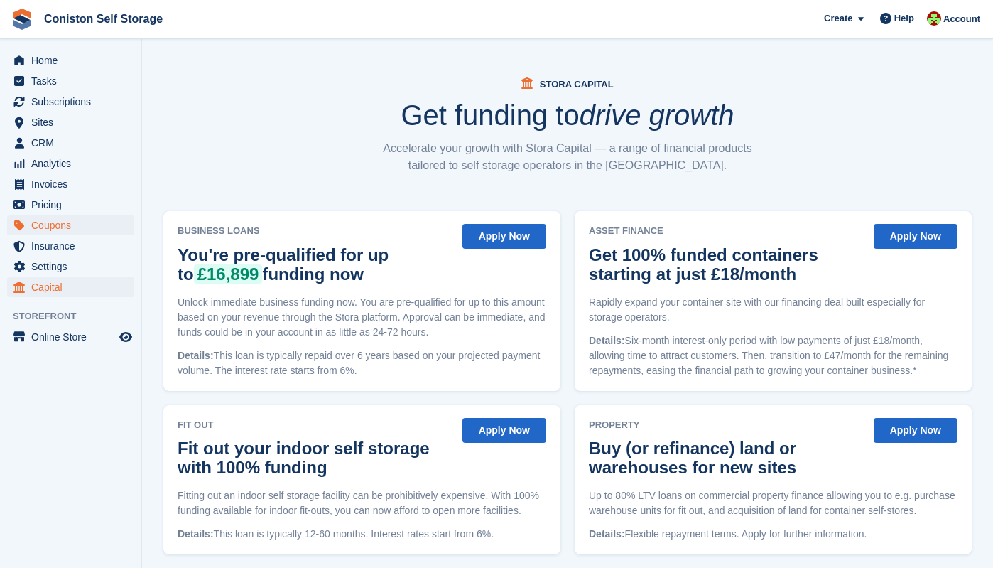
click at [49, 227] on span "Coupons" at bounding box center [73, 225] width 85 height 20
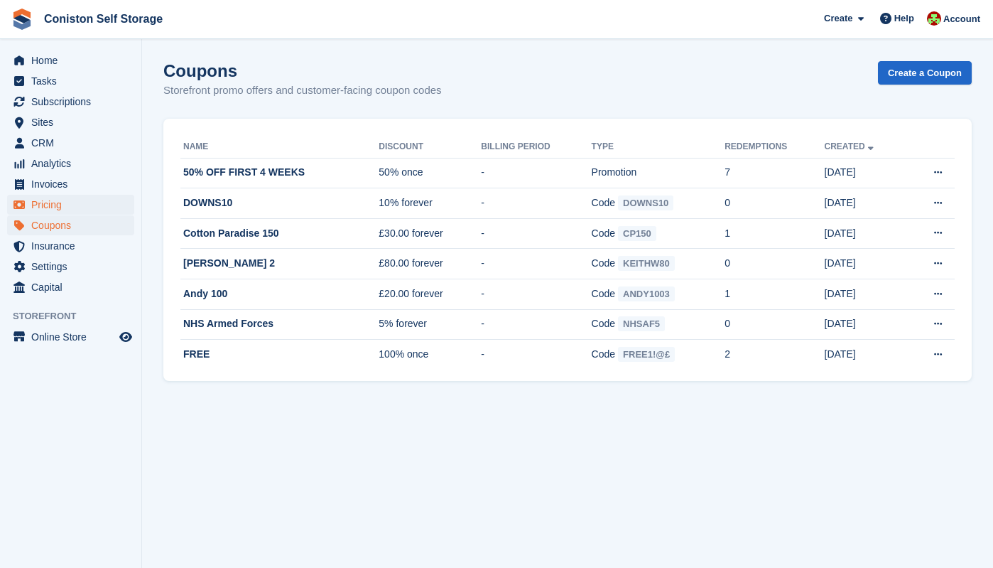
click at [49, 203] on span "Pricing" at bounding box center [73, 205] width 85 height 20
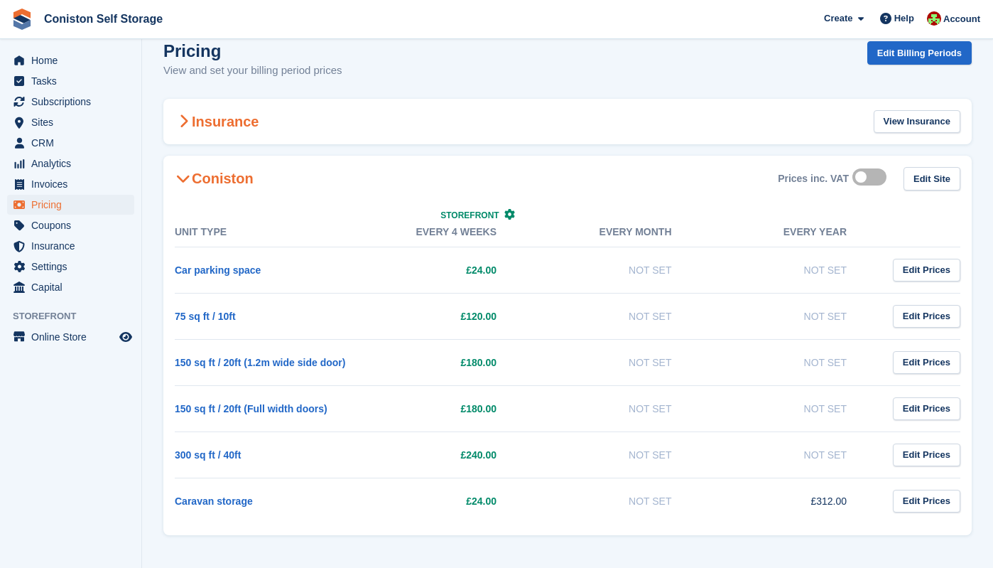
scroll to position [42, 0]
click at [40, 165] on span "Analytics" at bounding box center [73, 163] width 85 height 20
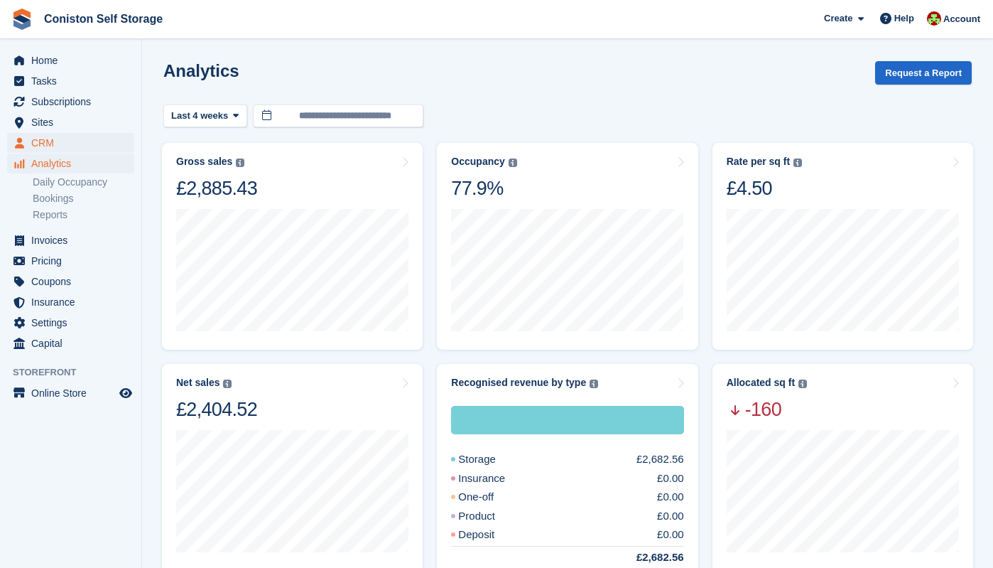
click at [36, 140] on span "CRM" at bounding box center [73, 143] width 85 height 20
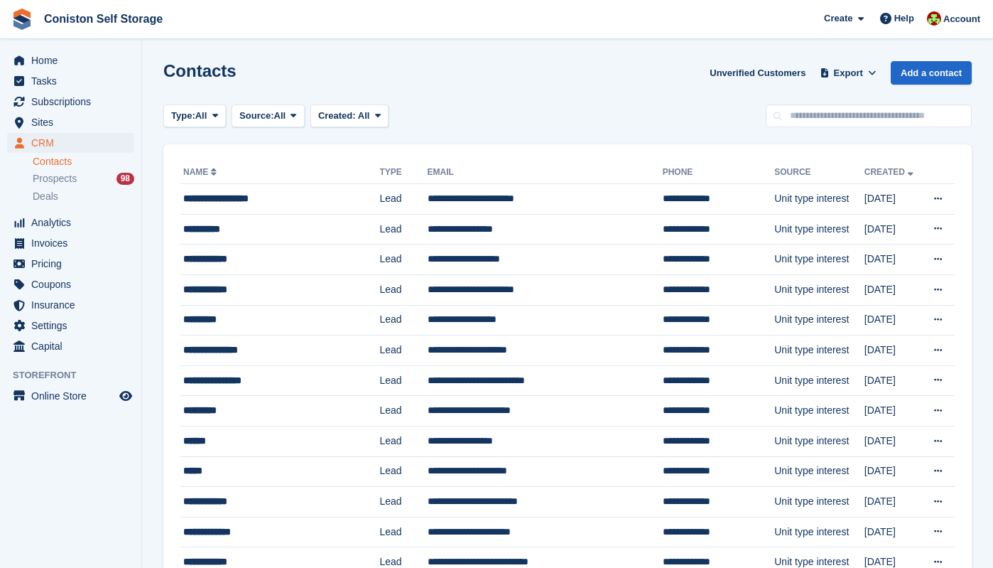
click at [56, 165] on link "Contacts" at bounding box center [84, 161] width 102 height 13
click at [45, 202] on span "Deals" at bounding box center [46, 196] width 26 height 13
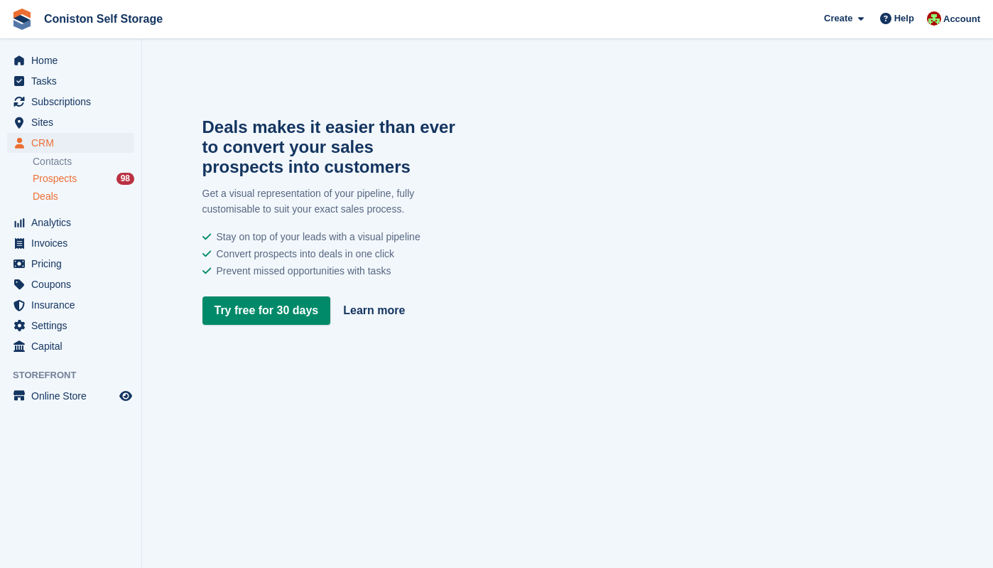
click at [55, 180] on span "Prospects" at bounding box center [55, 178] width 44 height 13
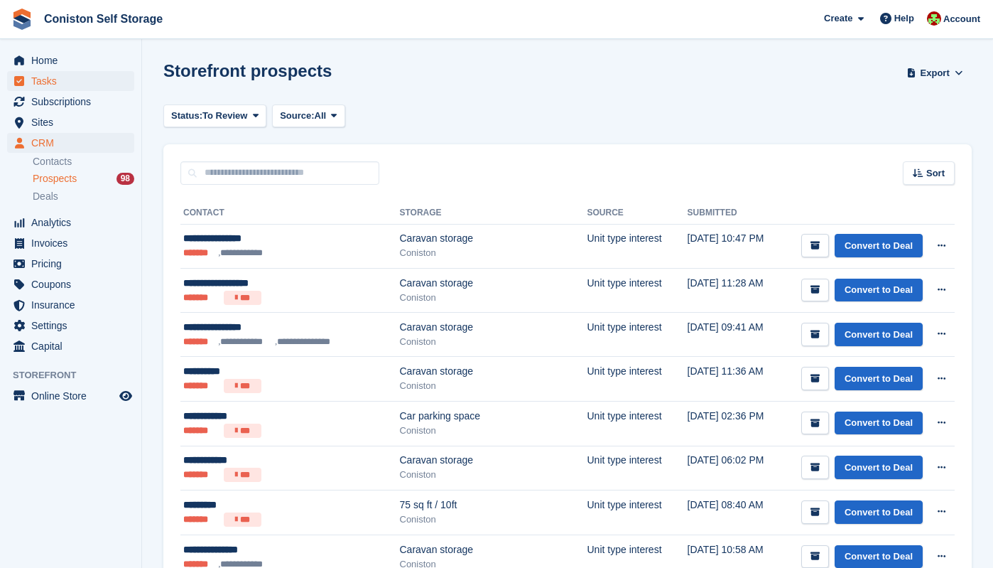
click at [46, 83] on span "Tasks" at bounding box center [73, 81] width 85 height 20
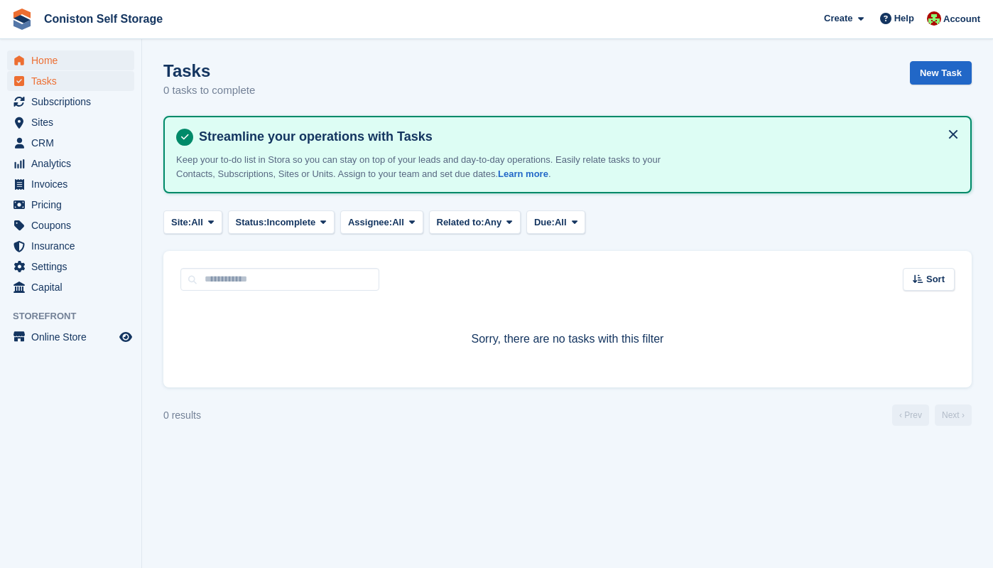
click at [48, 65] on span "Home" at bounding box center [73, 60] width 85 height 20
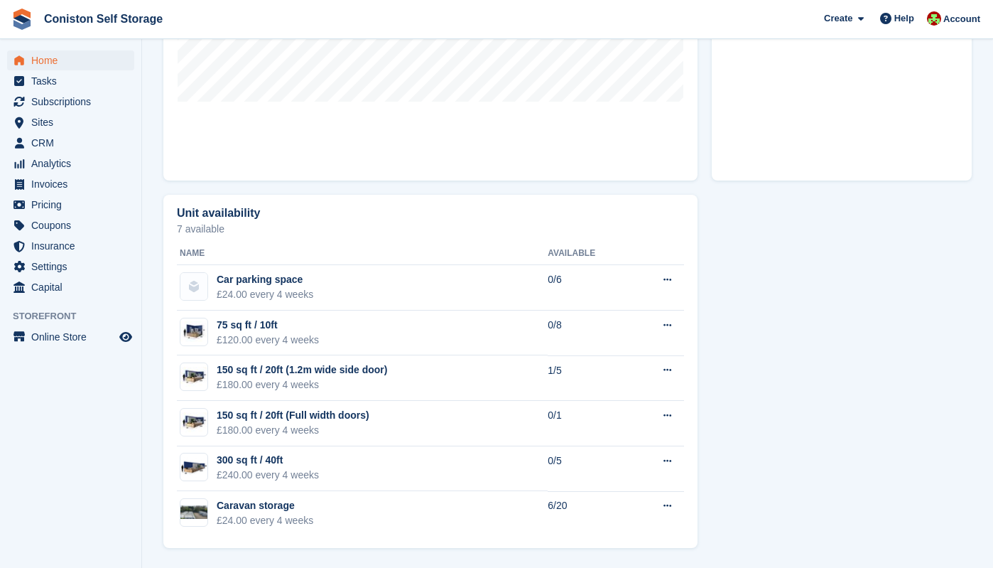
scroll to position [652, 0]
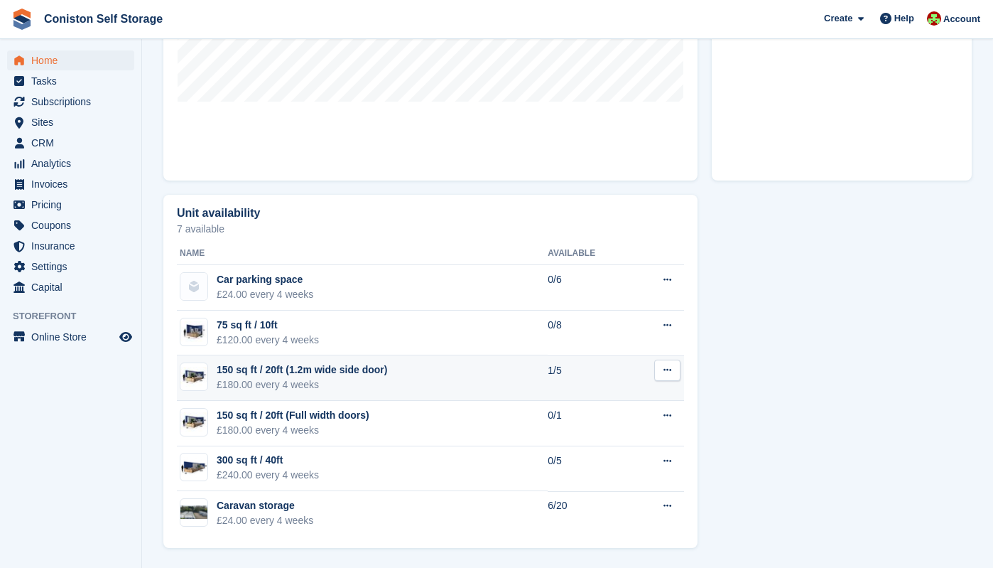
click at [276, 373] on div "150 sq ft / 20ft (1.2m wide side door)" at bounding box center [302, 369] width 171 height 15
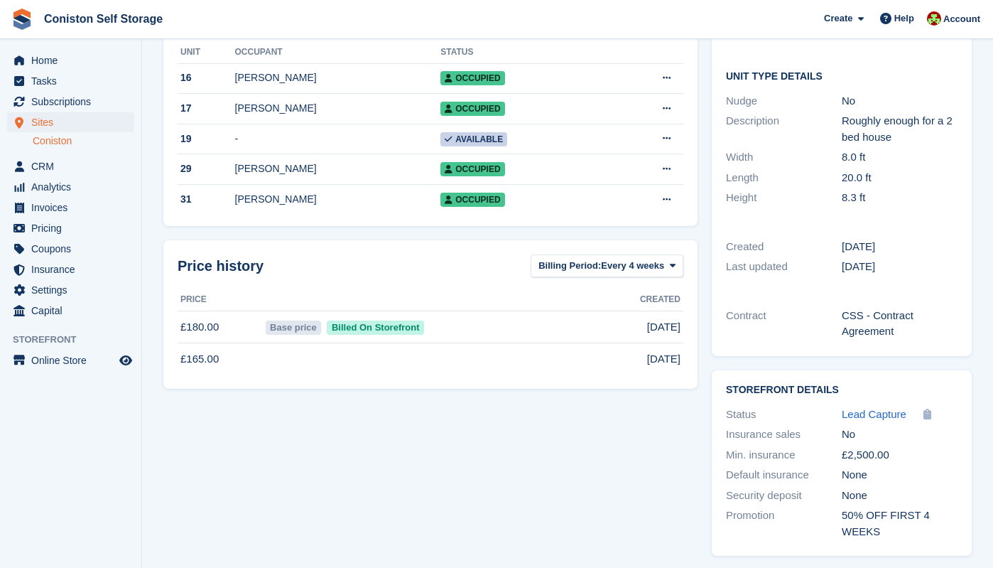
scroll to position [219, 0]
click at [38, 357] on span "Online Store" at bounding box center [73, 360] width 85 height 20
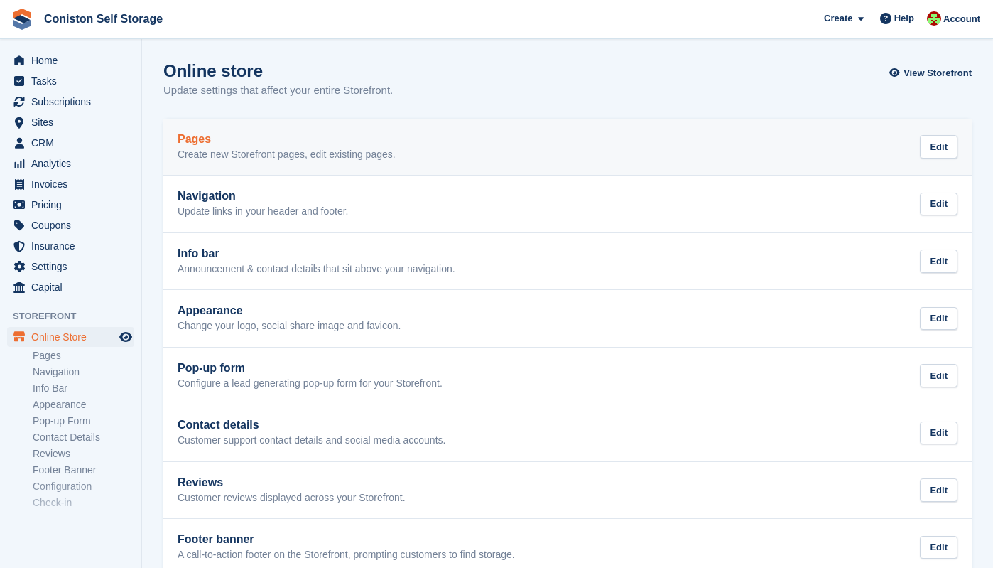
click at [215, 144] on h2 "Pages" at bounding box center [287, 139] width 218 height 13
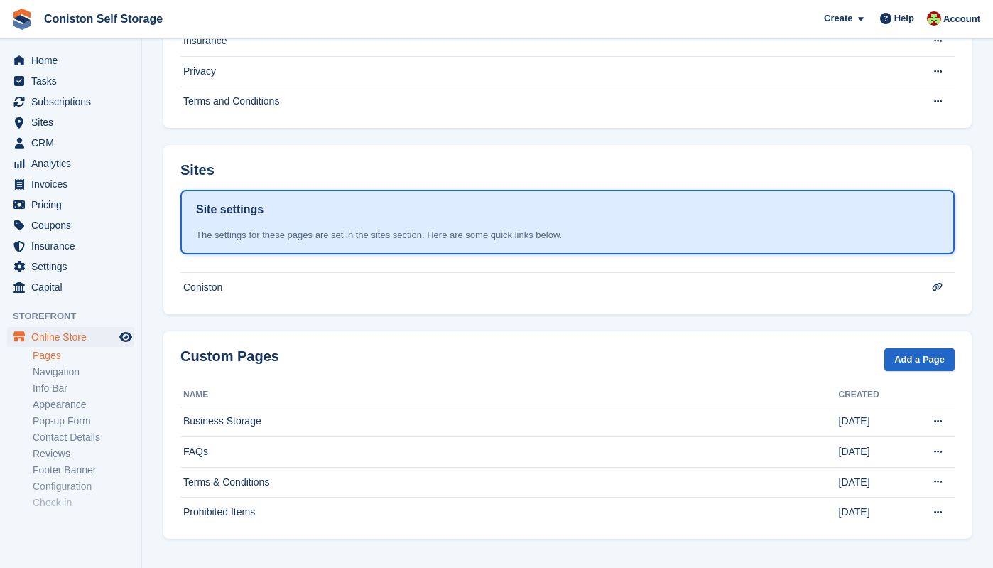
scroll to position [216, 0]
click at [62, 372] on link "Navigation" at bounding box center [84, 371] width 102 height 13
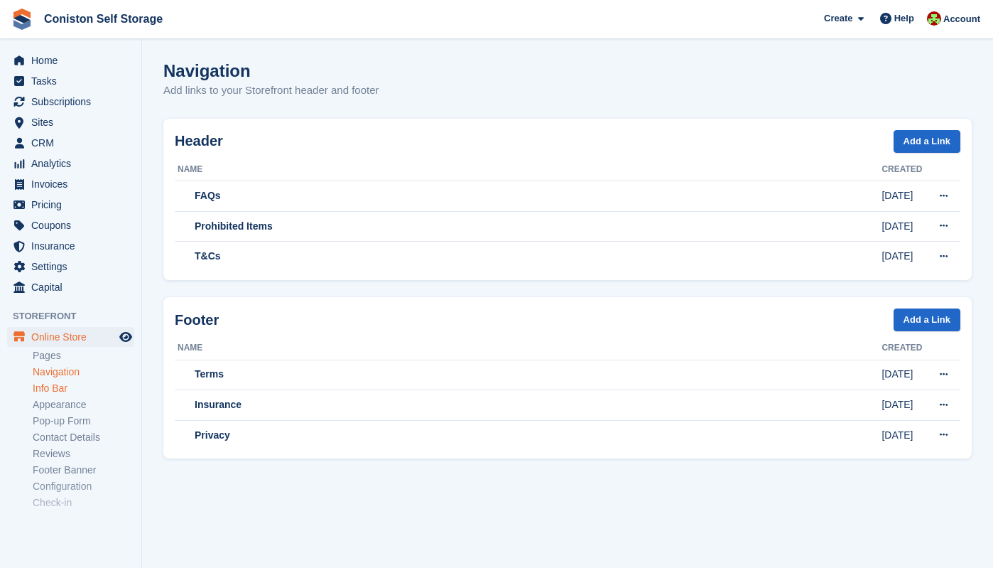
click at [59, 391] on link "Info Bar" at bounding box center [84, 388] width 102 height 13
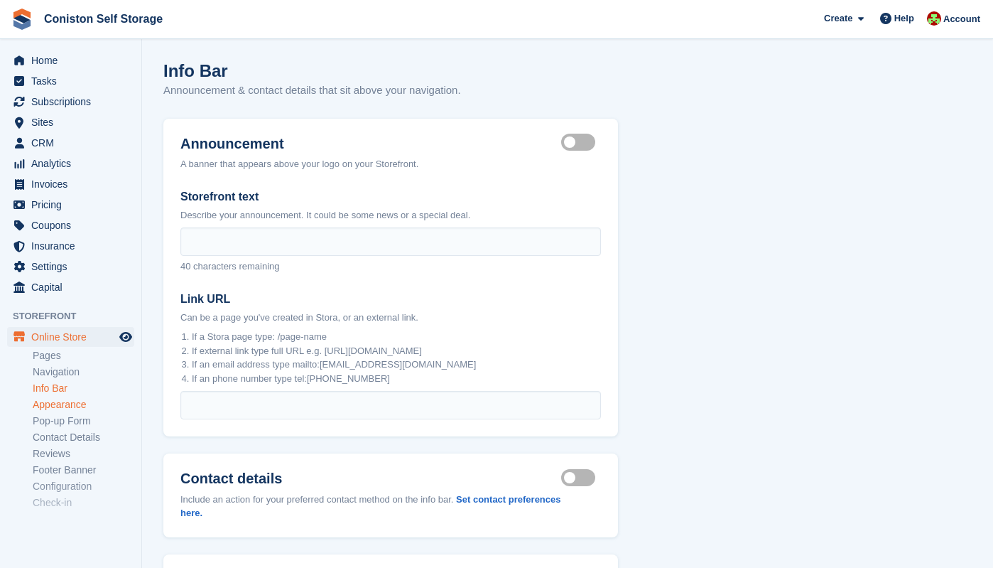
click at [69, 404] on link "Appearance" at bounding box center [84, 404] width 102 height 13
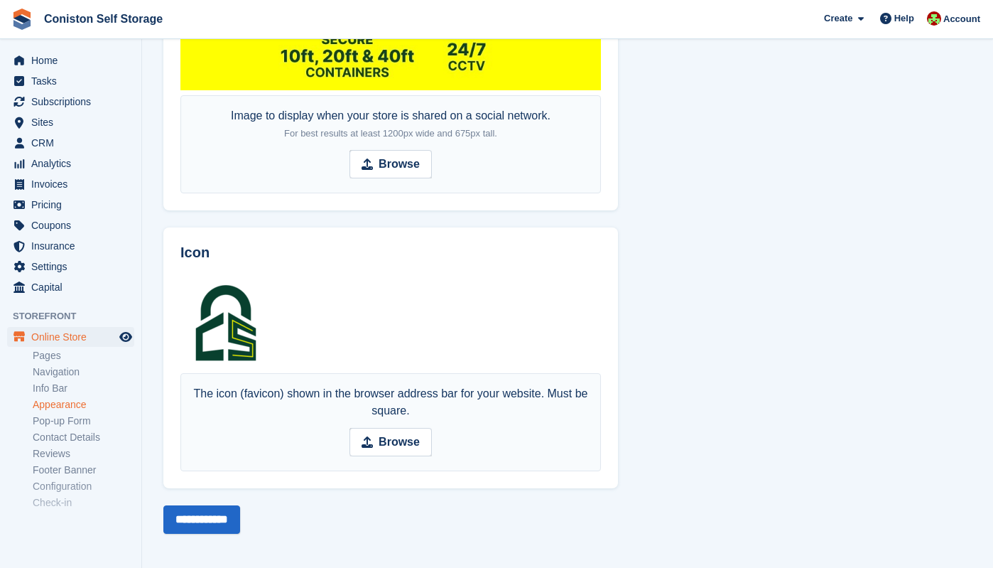
scroll to position [779, 0]
click at [75, 423] on link "Pop-up Form" at bounding box center [84, 420] width 102 height 13
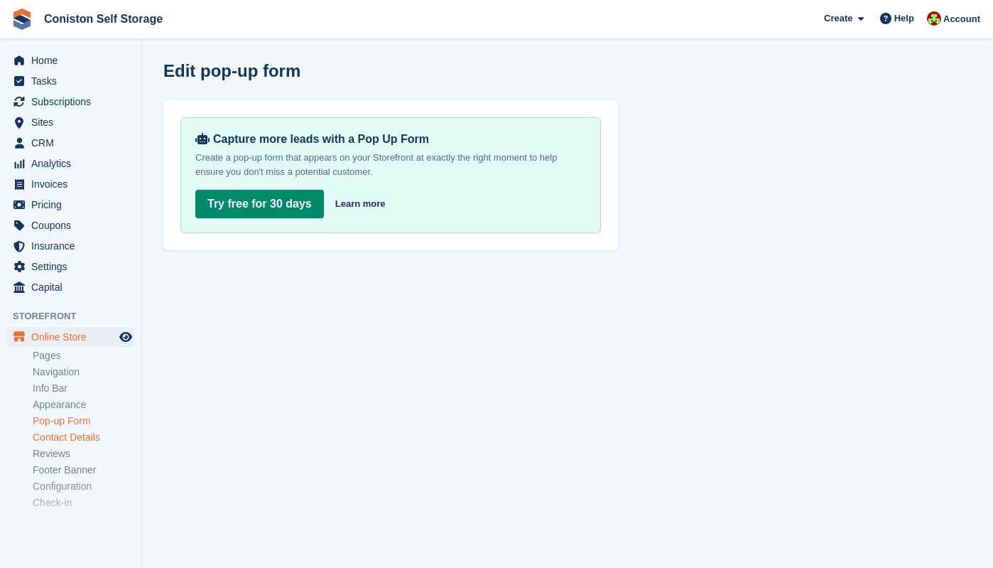
click at [80, 437] on link "Contact Details" at bounding box center [84, 437] width 102 height 13
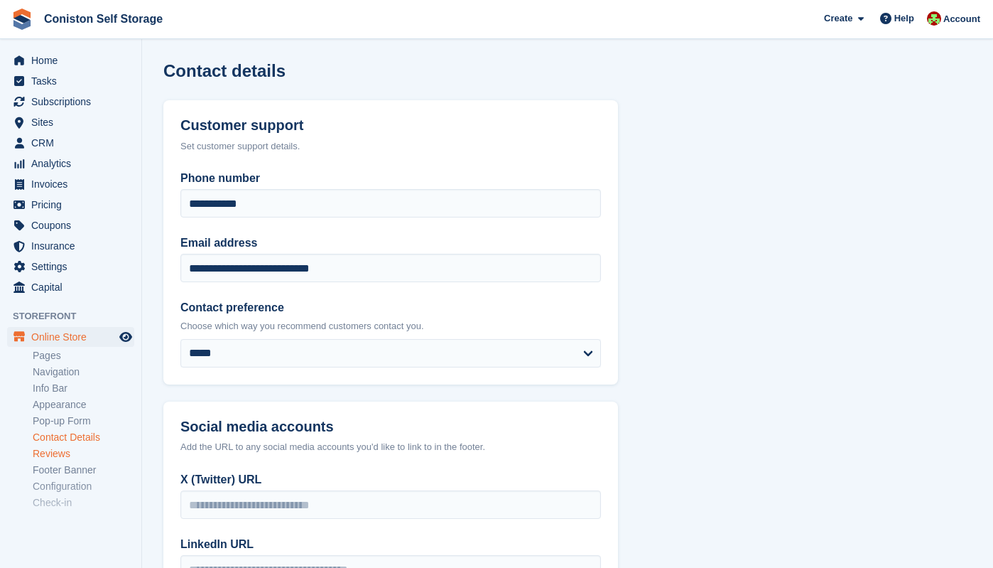
click at [61, 455] on link "Reviews" at bounding box center [84, 453] width 102 height 13
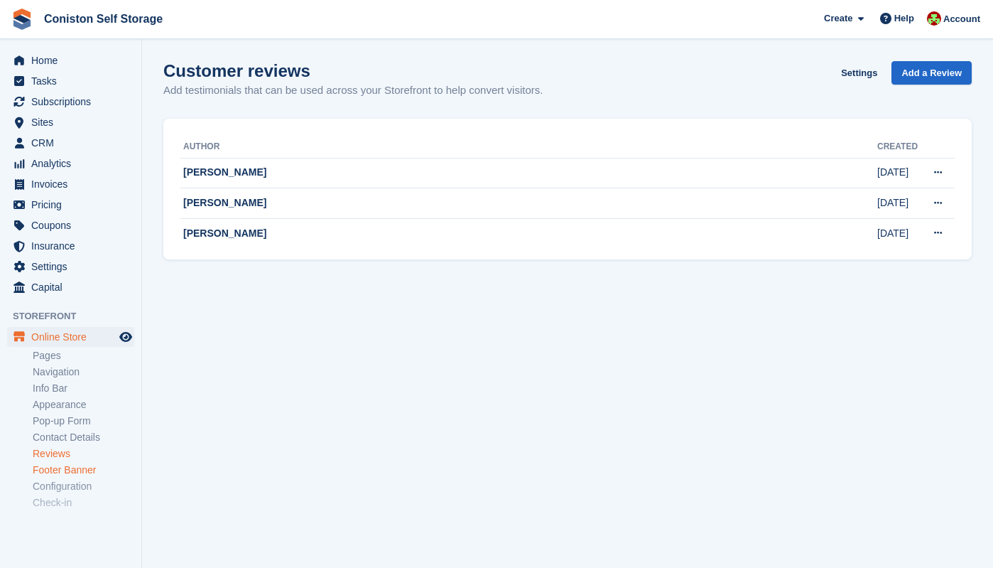
click at [62, 470] on link "Footer Banner" at bounding box center [84, 469] width 102 height 13
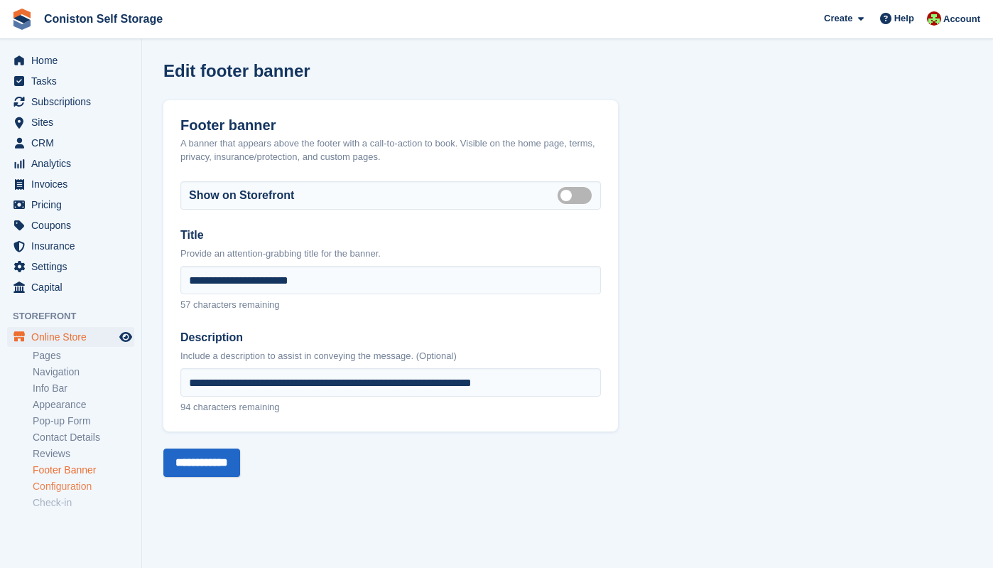
click at [64, 487] on link "Configuration" at bounding box center [84, 486] width 102 height 13
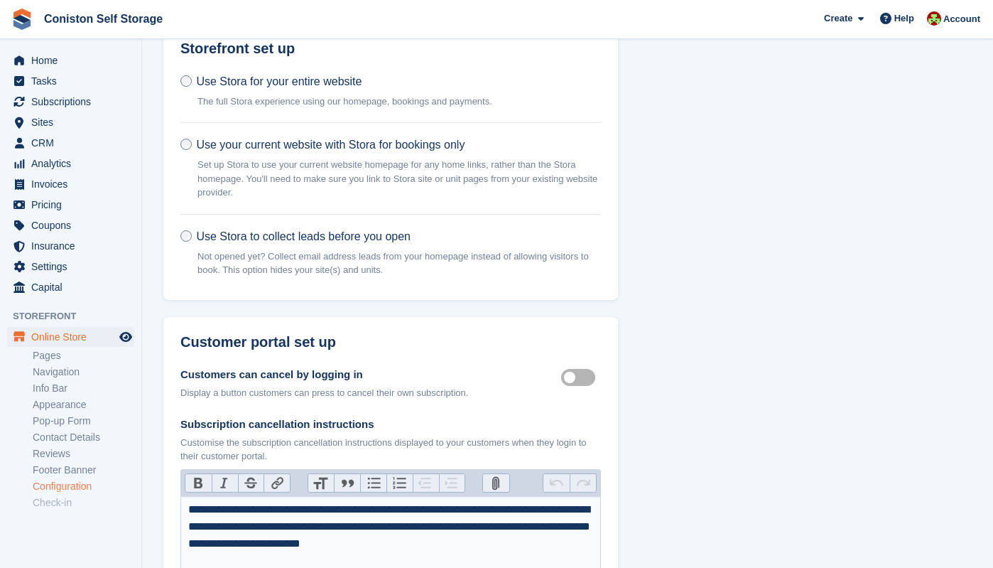
scroll to position [80, 0]
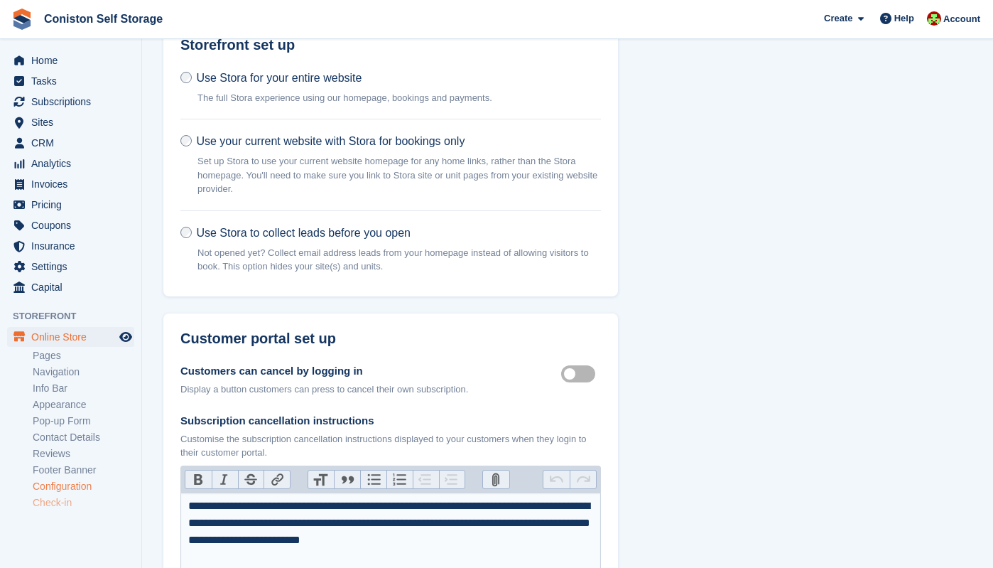
click at [61, 503] on link "Check-in" at bounding box center [84, 502] width 102 height 13
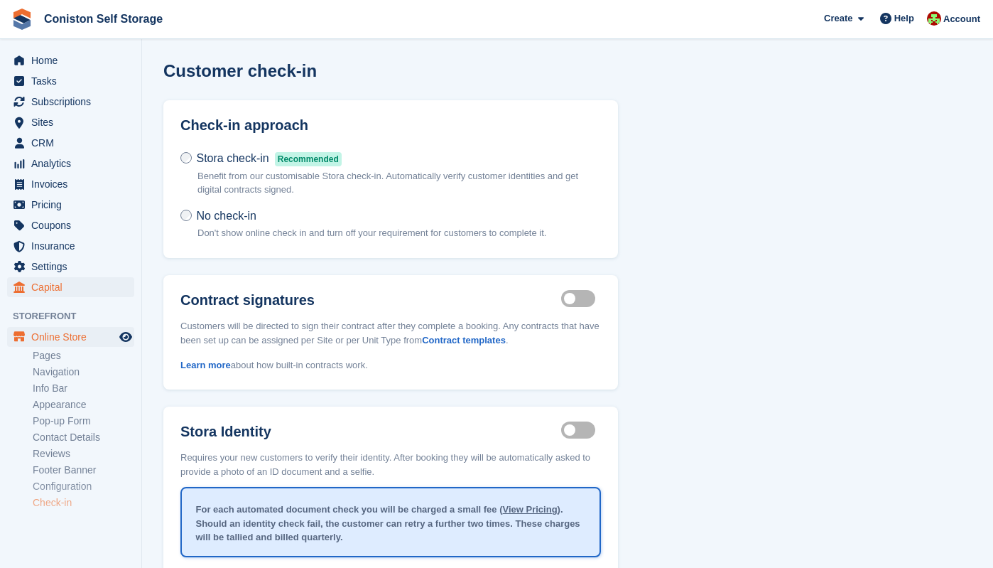
click at [39, 283] on span "Capital" at bounding box center [73, 287] width 85 height 20
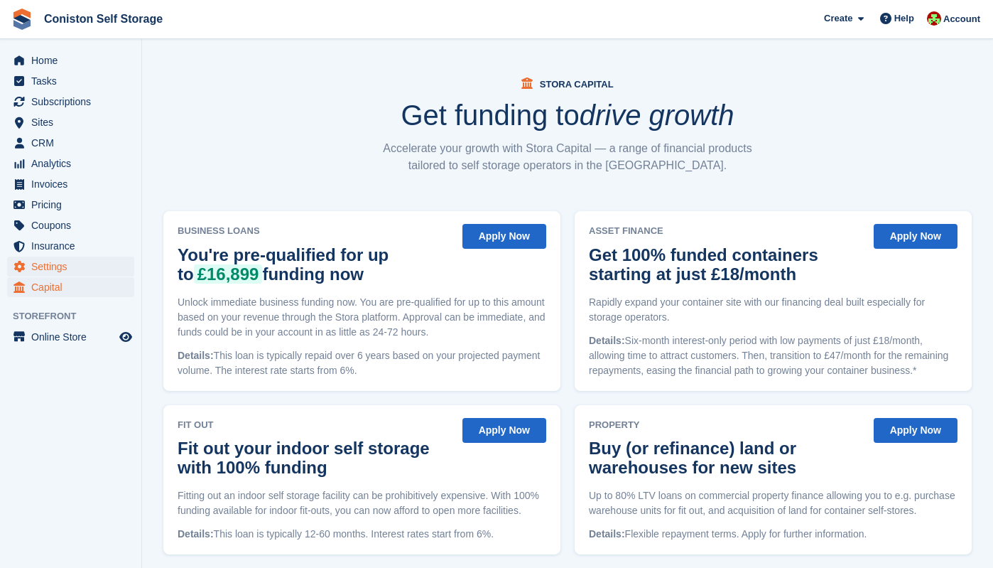
click at [49, 271] on span "Settings" at bounding box center [73, 266] width 85 height 20
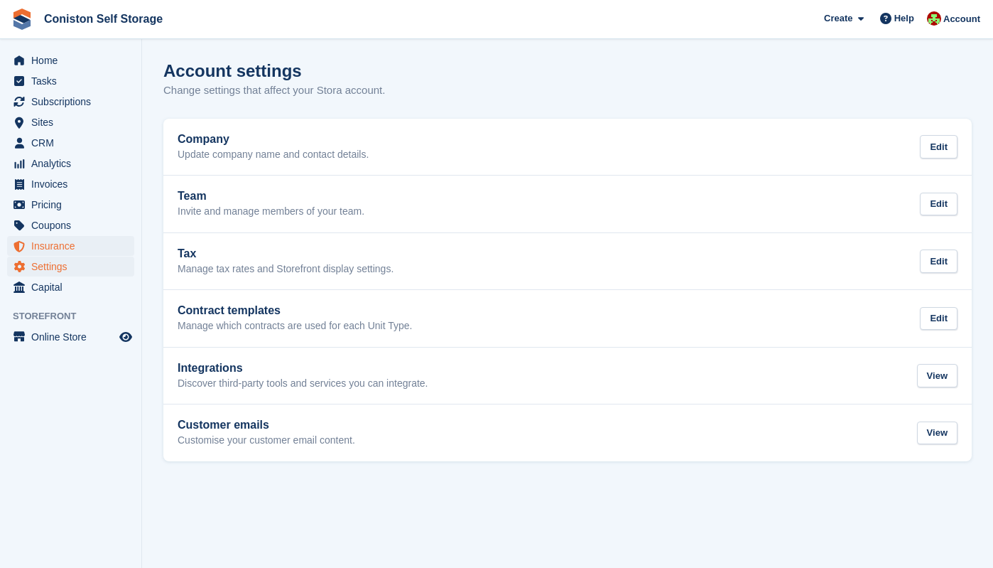
click at [49, 243] on span "Insurance" at bounding box center [73, 246] width 85 height 20
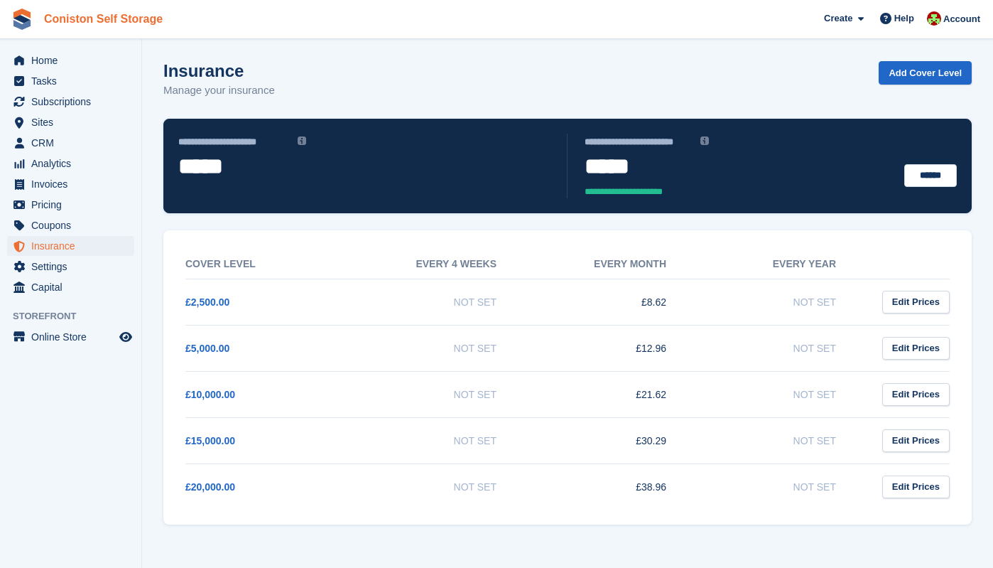
click at [80, 18] on link "Coniston Self Storage" at bounding box center [103, 18] width 130 height 23
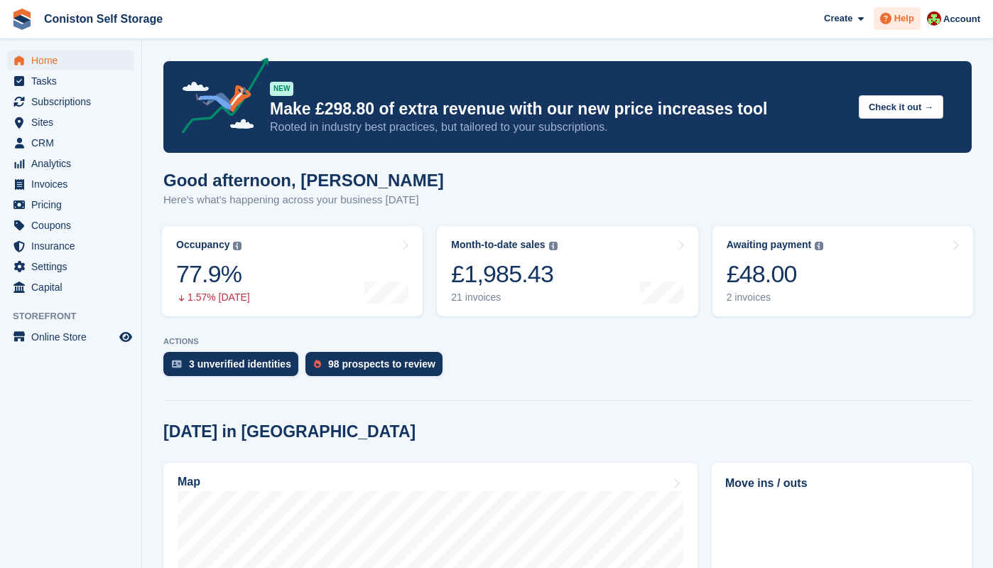
click at [901, 17] on span "Help" at bounding box center [905, 18] width 20 height 14
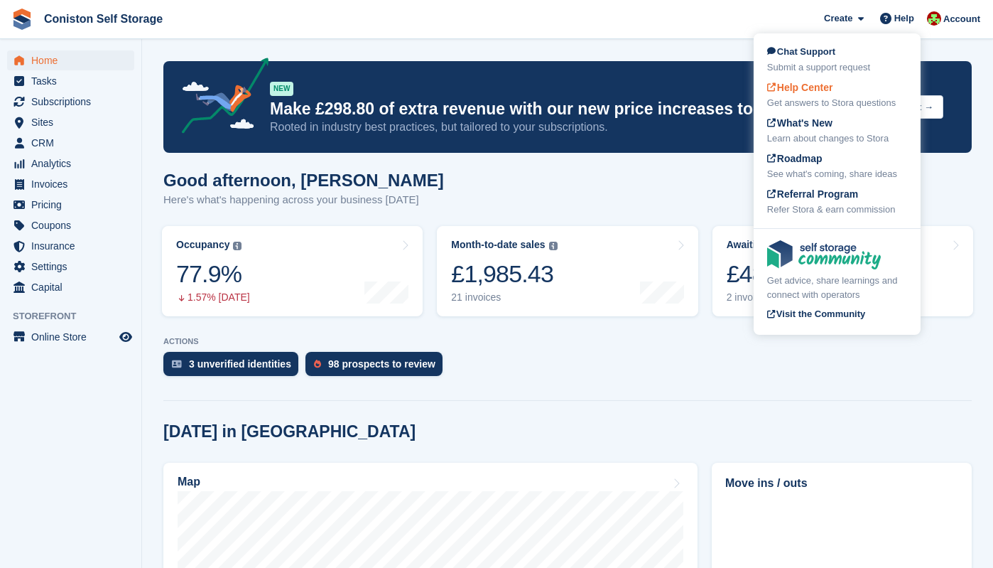
click at [806, 87] on span "Help Center" at bounding box center [800, 87] width 66 height 11
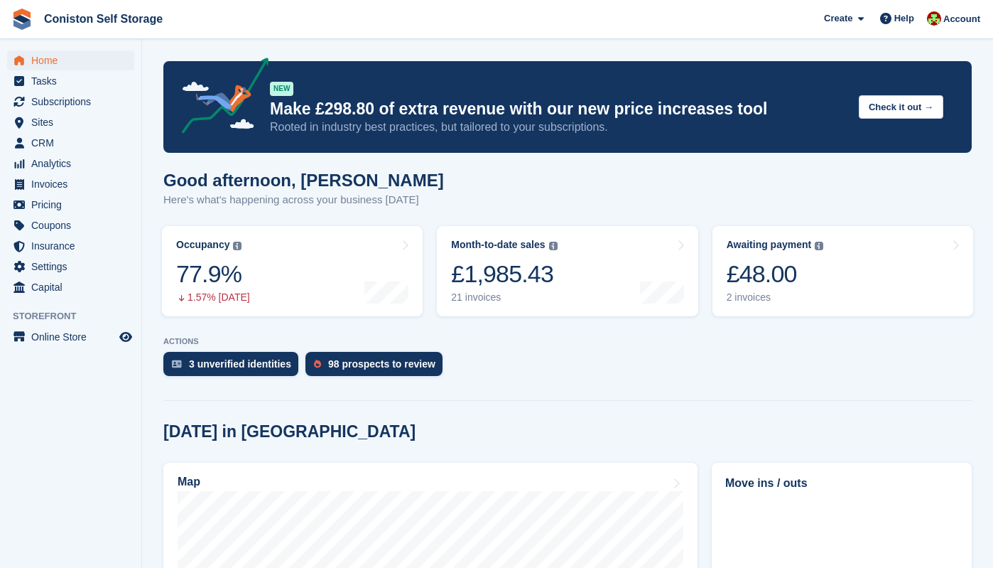
click at [54, 59] on span "Home" at bounding box center [73, 60] width 85 height 20
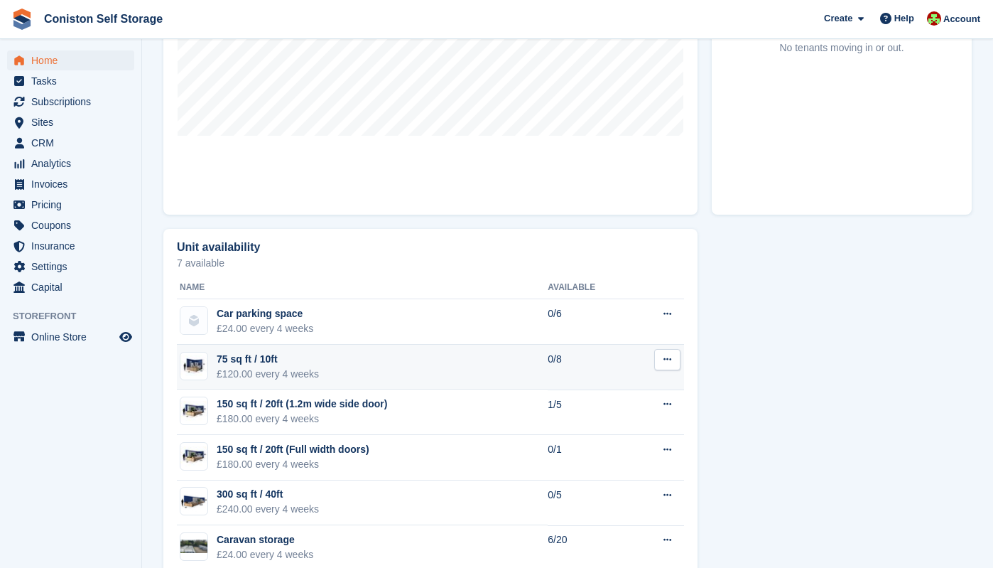
scroll to position [630, 0]
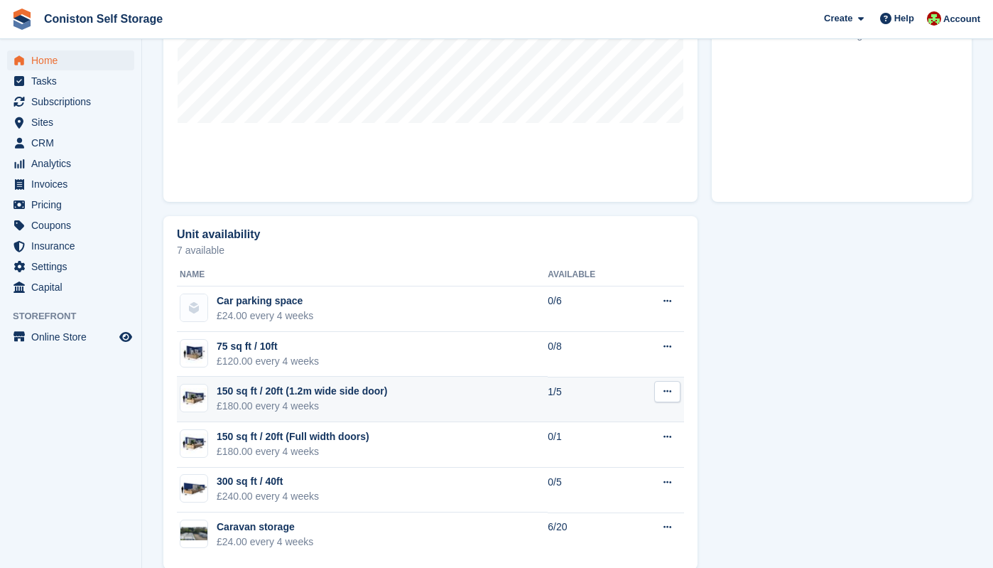
click at [334, 404] on div "£180.00 every 4 weeks" at bounding box center [302, 406] width 171 height 15
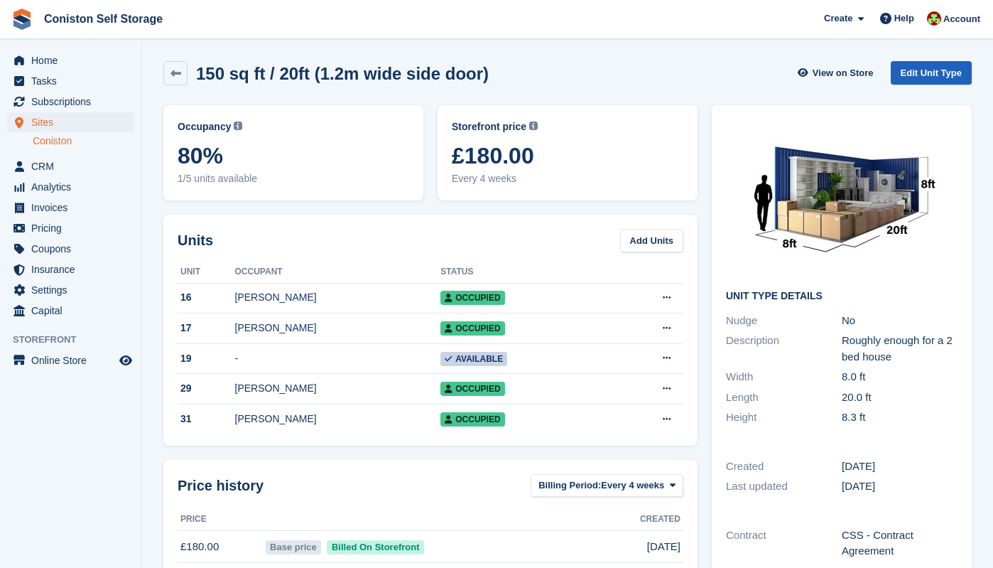
click at [927, 70] on link "Edit Unit Type" at bounding box center [931, 72] width 81 height 23
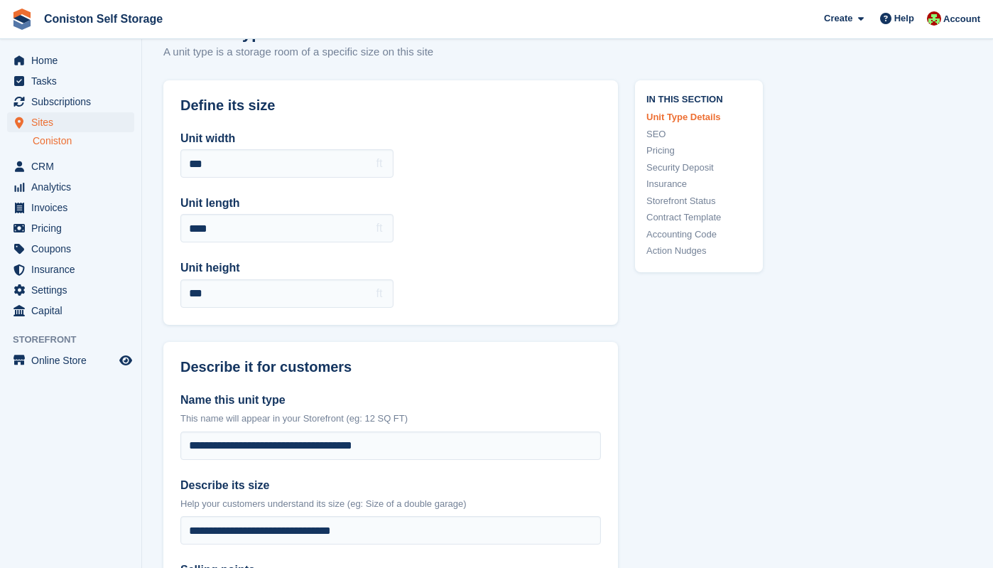
scroll to position [39, 0]
click at [668, 198] on link "Storefront Status" at bounding box center [699, 200] width 105 height 14
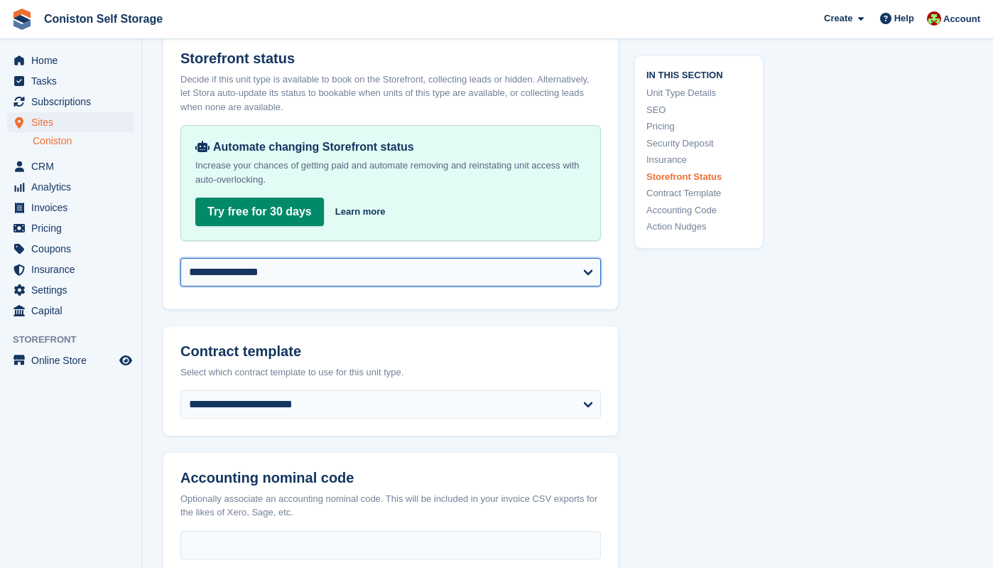
select select "********"
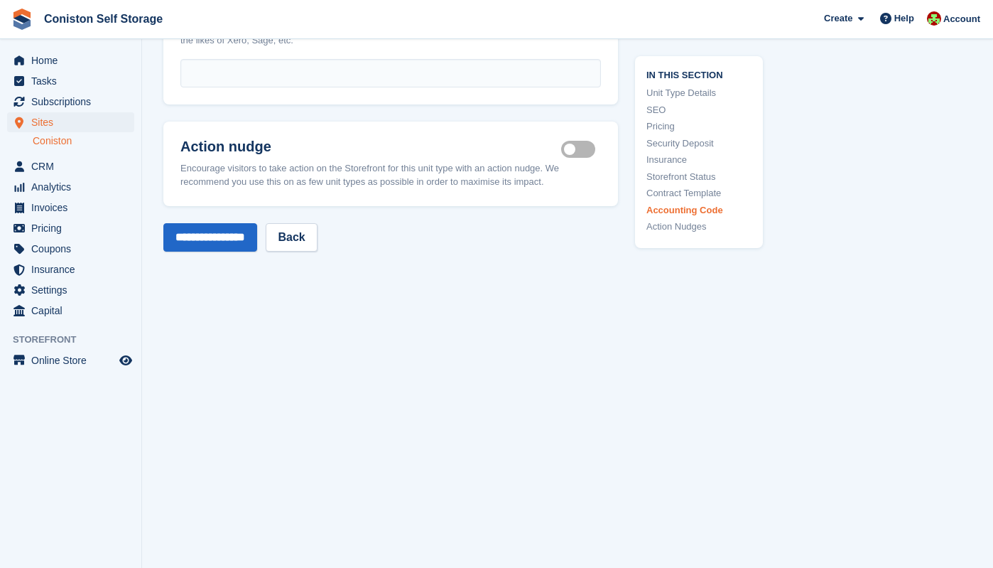
scroll to position [2595, 0]
click at [225, 237] on input "**********" at bounding box center [210, 237] width 94 height 28
